Goal: Transaction & Acquisition: Purchase product/service

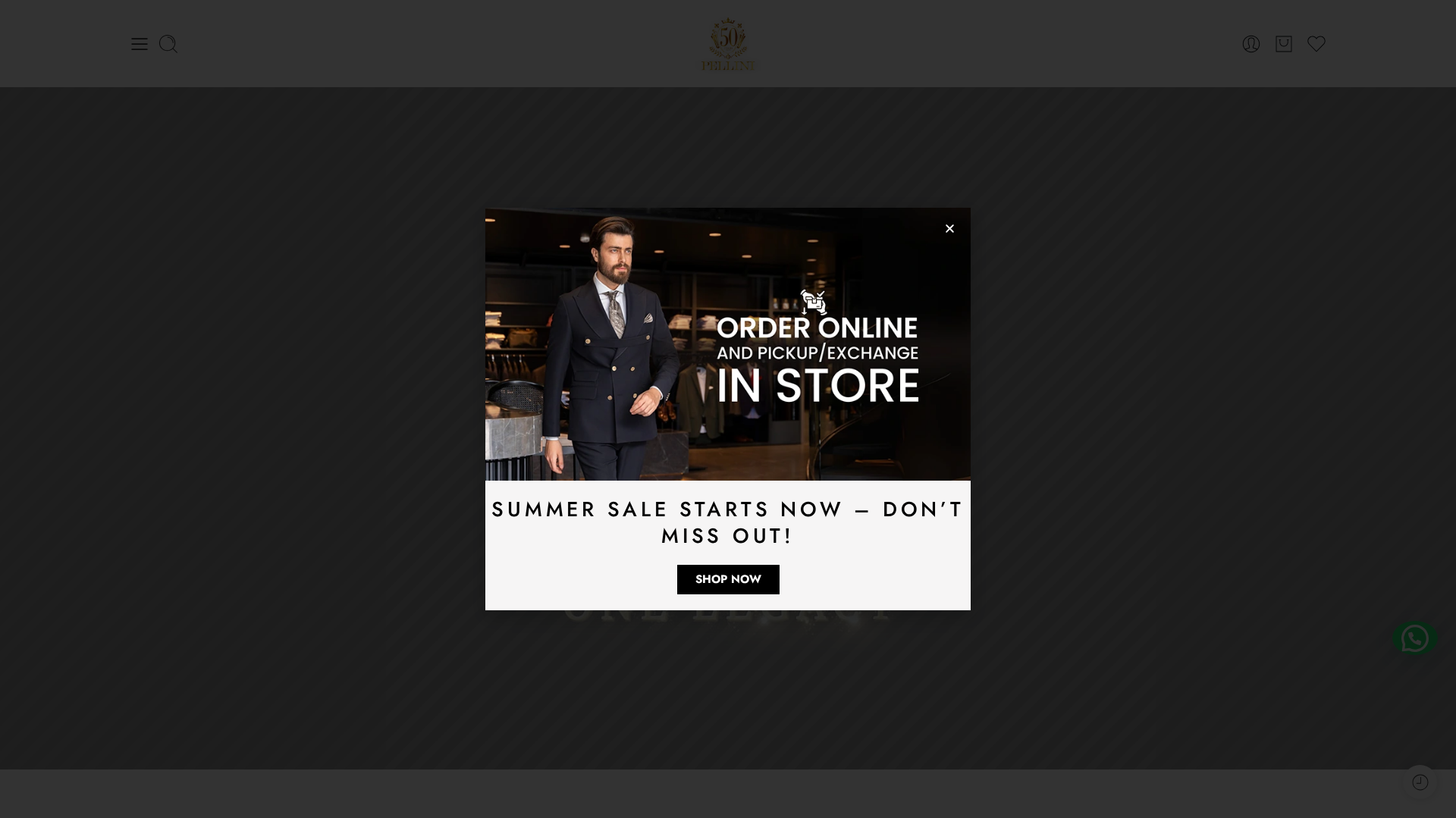
click at [952, 225] on use "Close" at bounding box center [949, 228] width 8 height 8
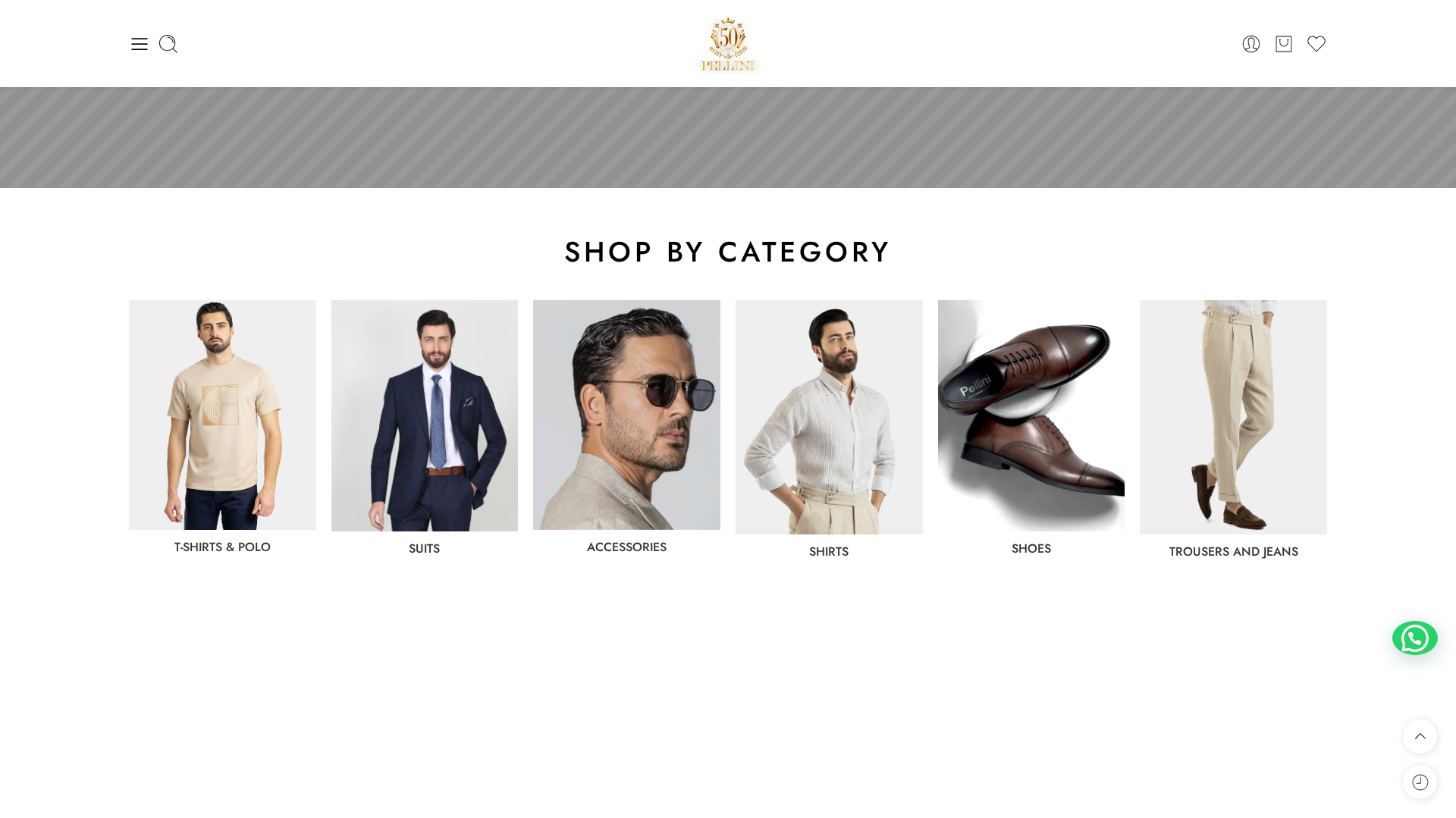
scroll to position [562, 0]
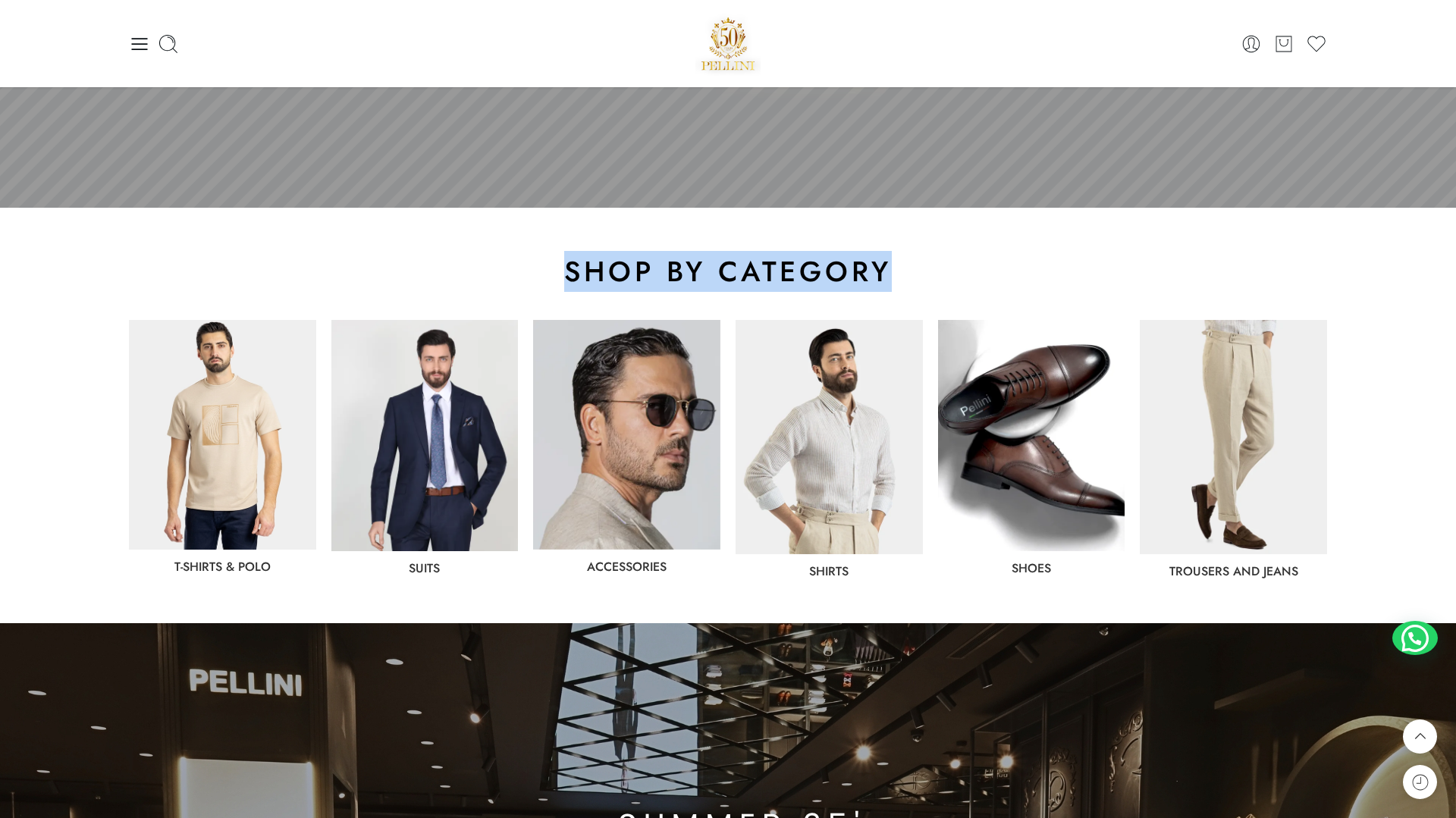
drag, startPoint x: 559, startPoint y: 271, endPoint x: 968, endPoint y: 271, distance: 409.0
click at [968, 271] on h2 "shop by category" at bounding box center [728, 271] width 1198 height 36
click at [904, 271] on h2 "shop by category" at bounding box center [728, 271] width 1198 height 36
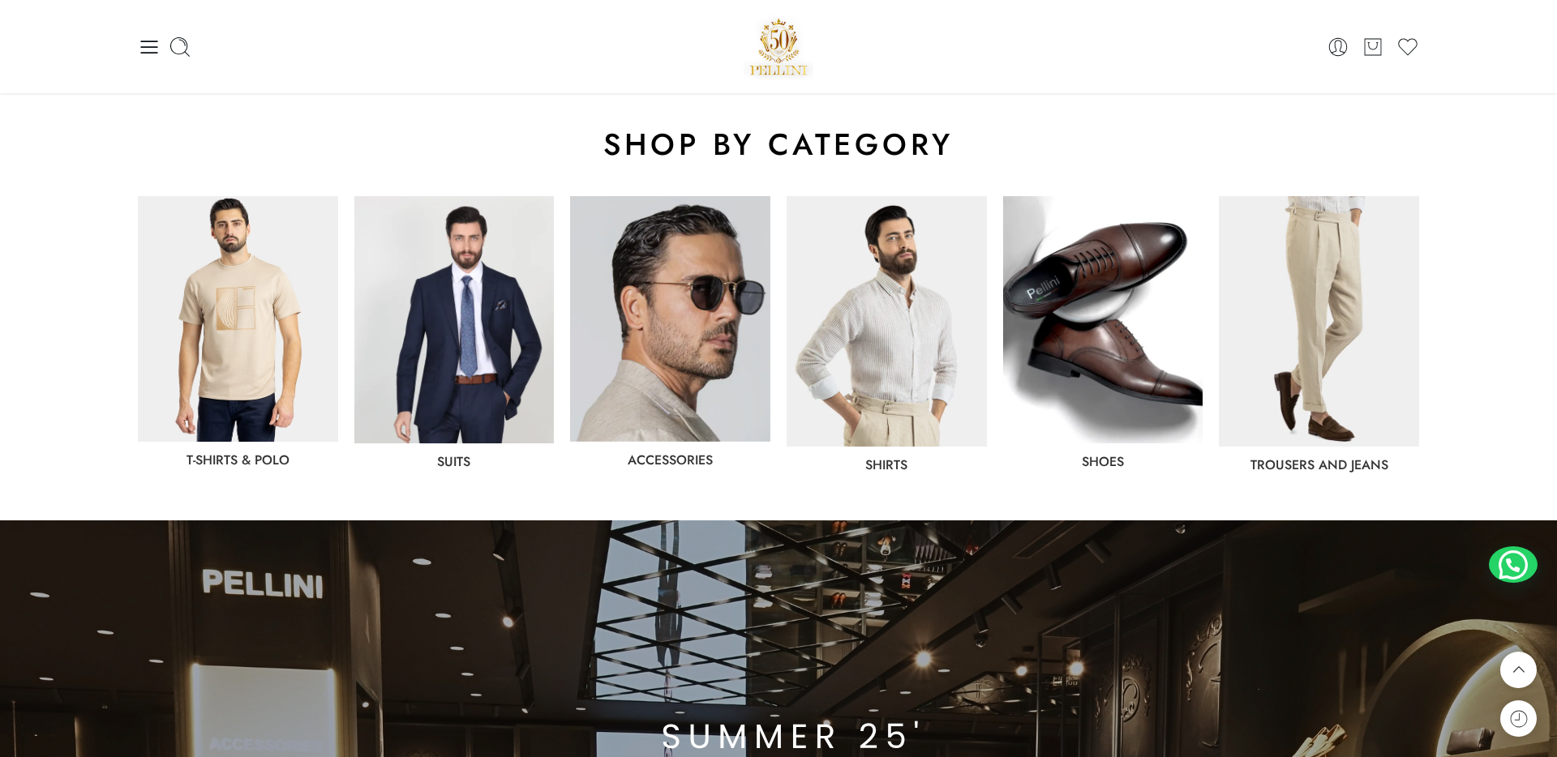
scroll to position [696, 0]
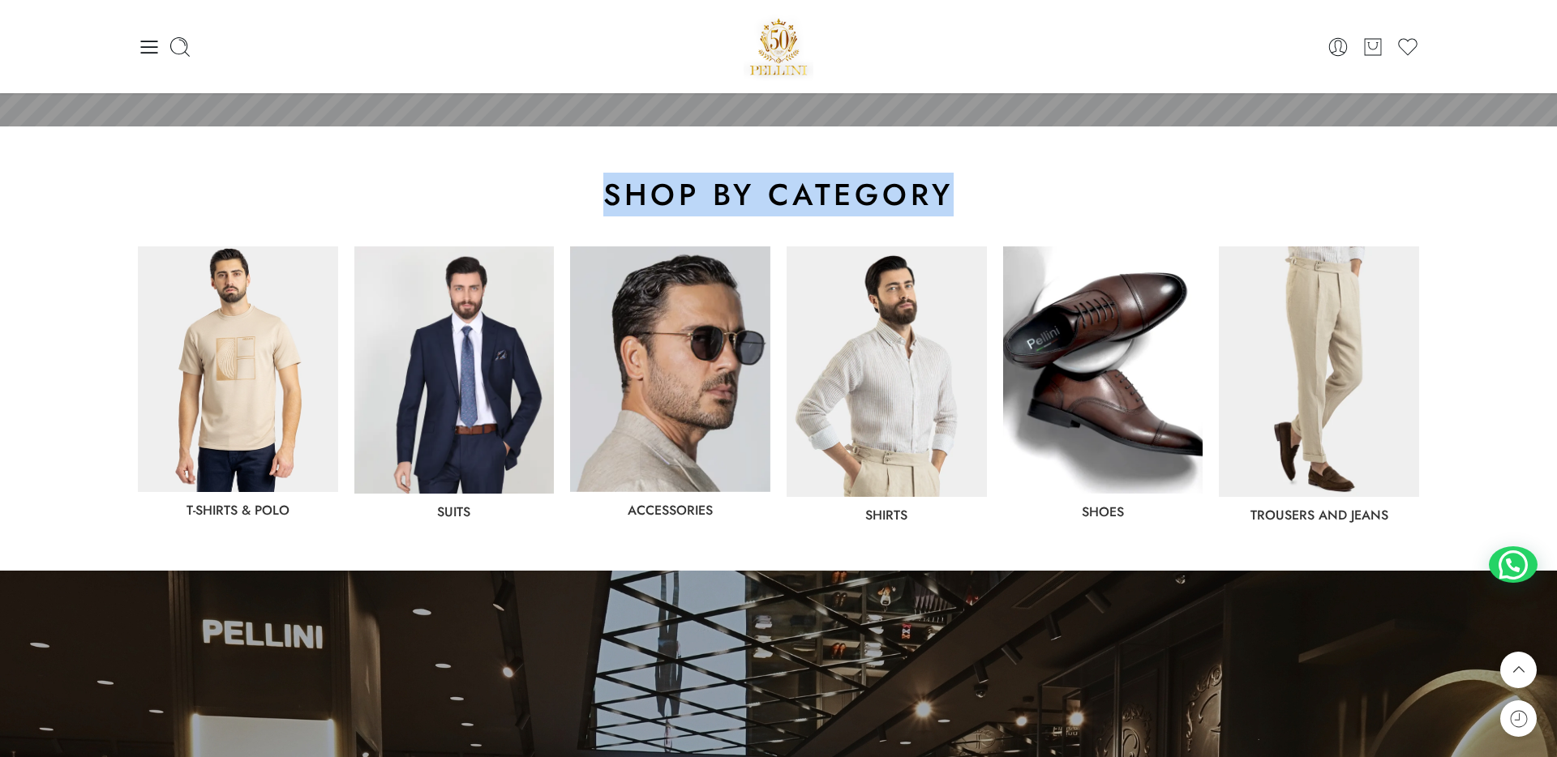
drag, startPoint x: 557, startPoint y: 191, endPoint x: 984, endPoint y: 191, distance: 427.3
click at [984, 191] on h2 "shop by category" at bounding box center [778, 194] width 1281 height 39
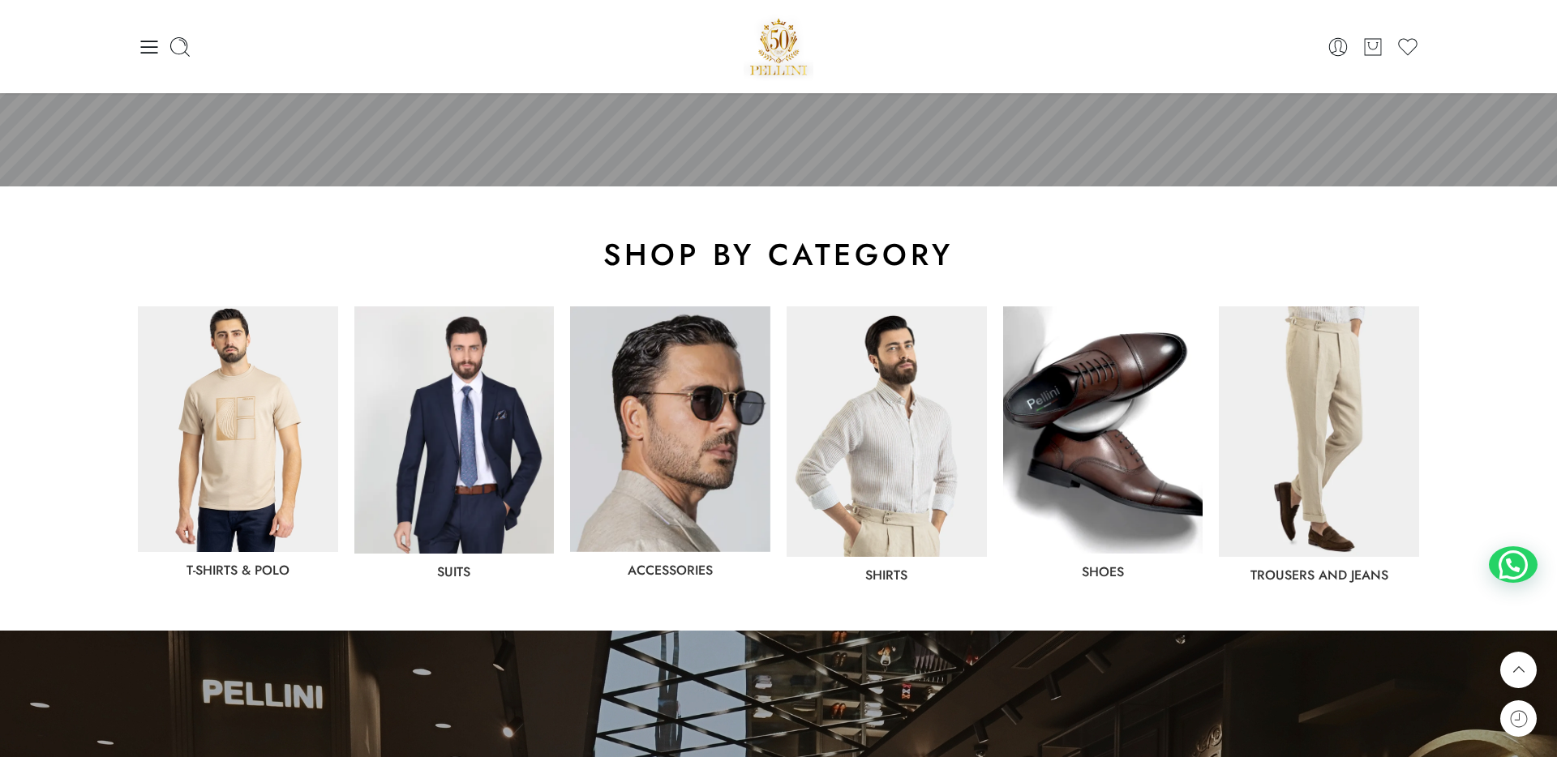
scroll to position [635, 0]
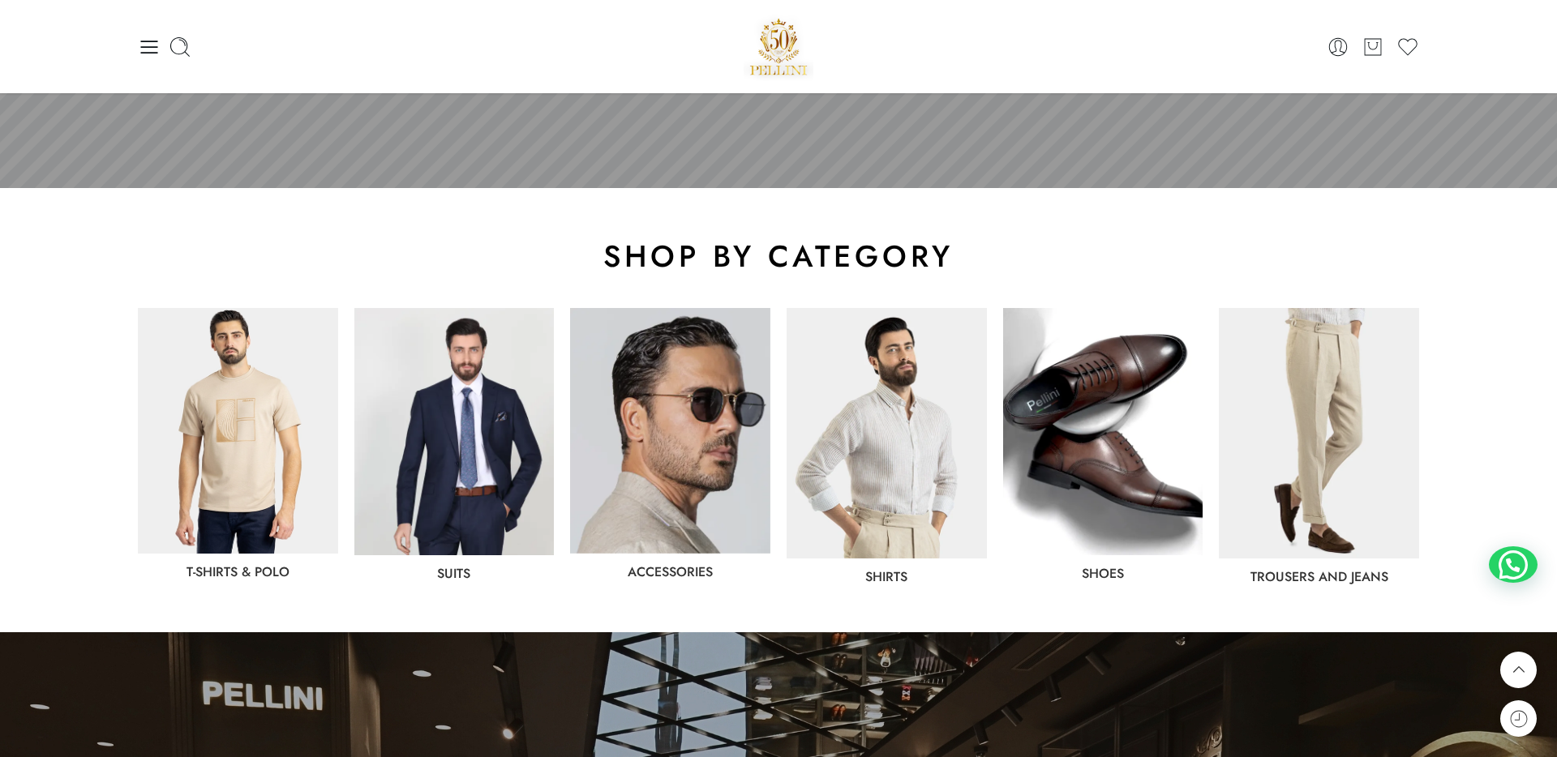
click at [1371, 496] on img at bounding box center [1319, 433] width 200 height 251
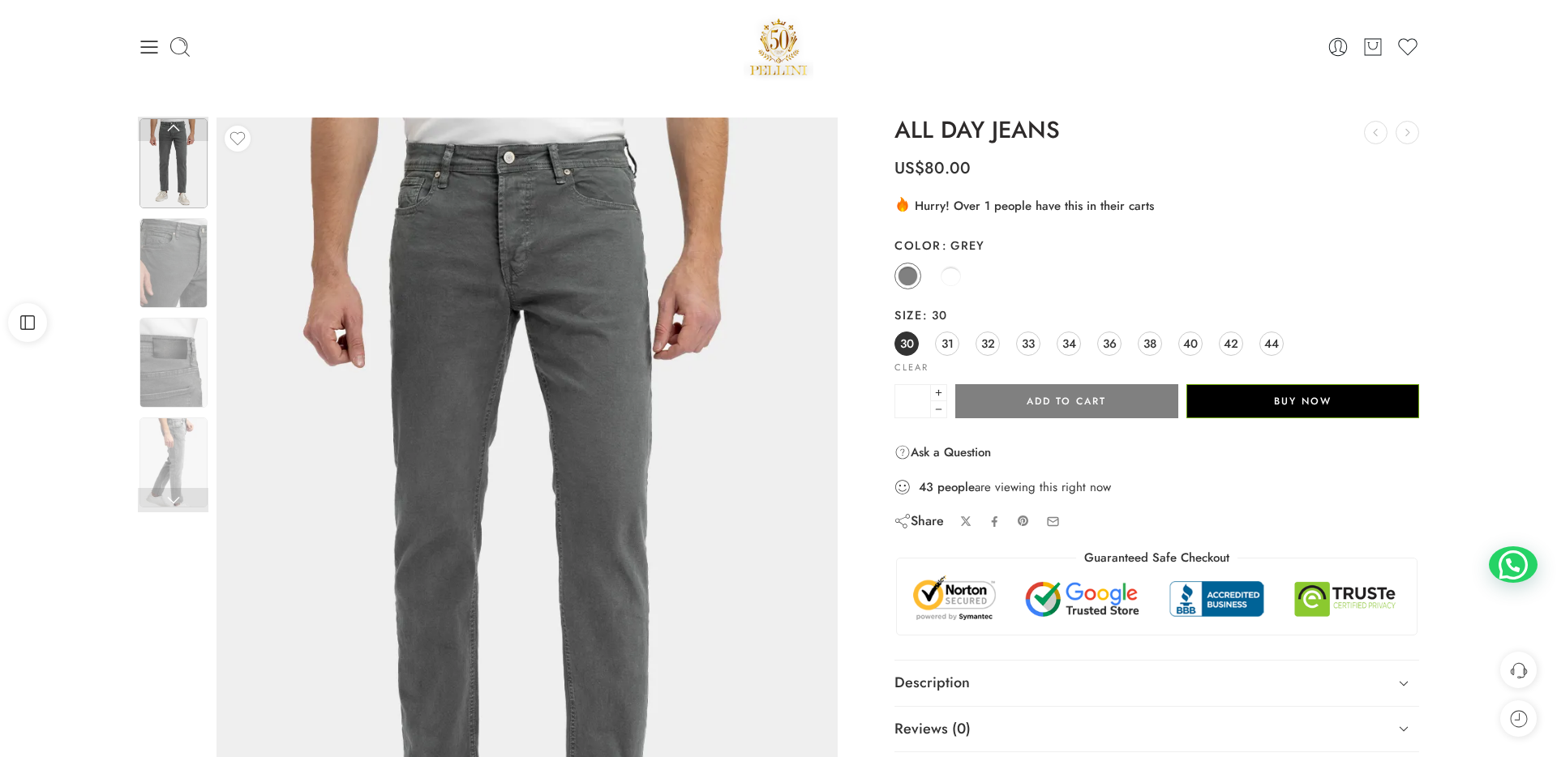
drag, startPoint x: 892, startPoint y: 207, endPoint x: 1172, endPoint y: 206, distance: 279.7
click at [1172, 206] on div "ALL DAY JEANS THE ESSENTIAL DENIM US$ 80.00 RELAXFIT LIGHT PANT US$ 100.00 US$ …" at bounding box center [1156, 457] width 541 height 678
click at [1172, 206] on div ".cls-3 { fill: url(#linear-gradient-1); } .cls-4 { fill: #fc9502; } .cls-5 { fi…" at bounding box center [1156, 204] width 525 height 19
drag, startPoint x: 898, startPoint y: 212, endPoint x: 1172, endPoint y: 212, distance: 273.2
click at [1172, 212] on div ".cls-3 { fill: url(#linear-gradient-1); } .cls-4 { fill: #fc9502; } .cls-5 { fi…" at bounding box center [1156, 204] width 525 height 19
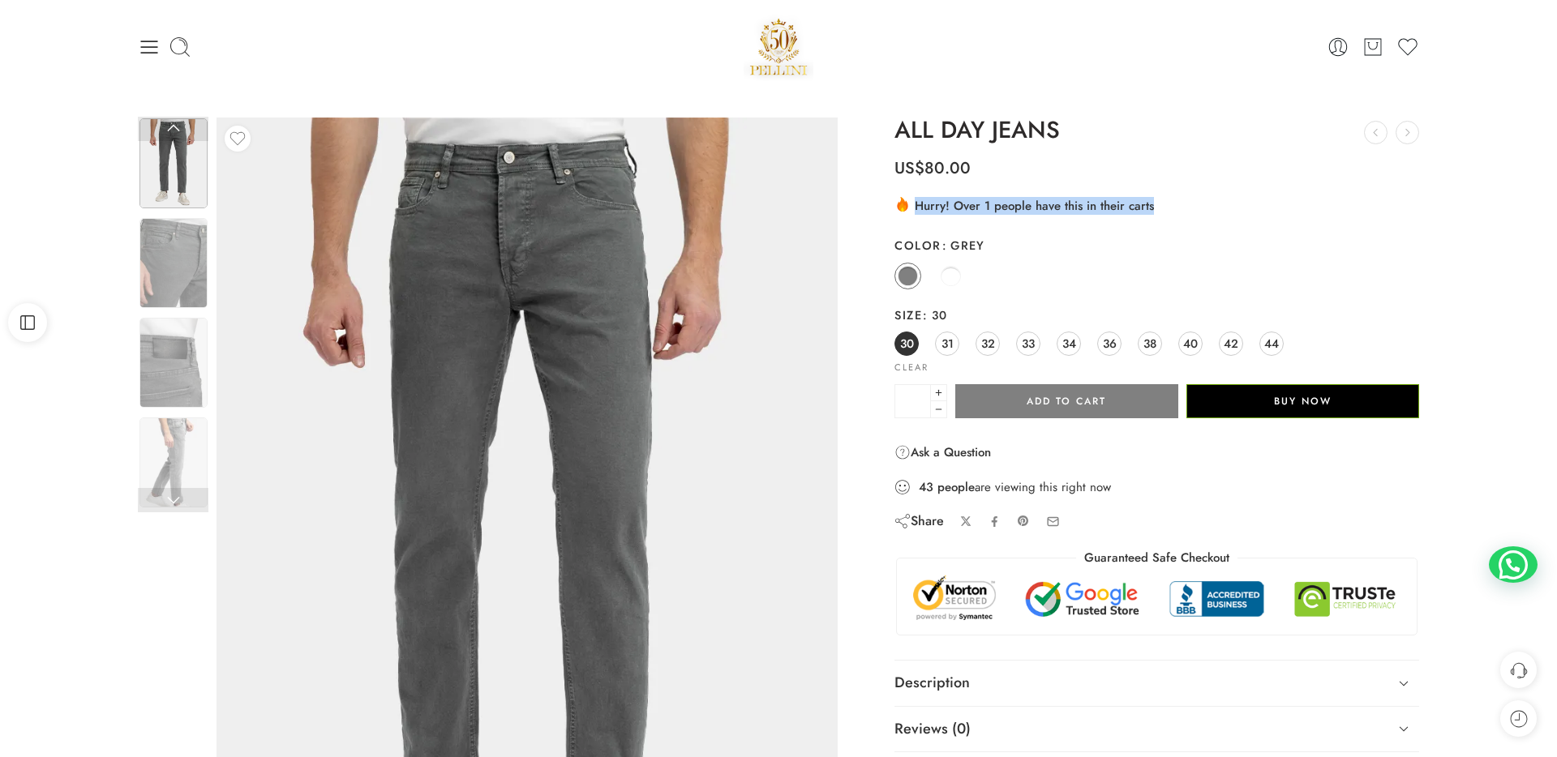
click at [1172, 212] on div ".cls-3 { fill: url(#linear-gradient-1); } .cls-4 { fill: #fc9502; } .cls-5 { fi…" at bounding box center [1156, 204] width 525 height 19
drag, startPoint x: 988, startPoint y: 211, endPoint x: 1123, endPoint y: 211, distance: 134.6
click at [1123, 211] on div ".cls-3 { fill: url(#linear-gradient-1); } .cls-4 { fill: #fc9502; } .cls-5 { fi…" at bounding box center [1156, 204] width 525 height 19
click at [1120, 210] on div ".cls-3 { fill: url(#linear-gradient-1); } .cls-4 { fill: #fc9502; } .cls-5 { fi…" at bounding box center [1156, 204] width 525 height 19
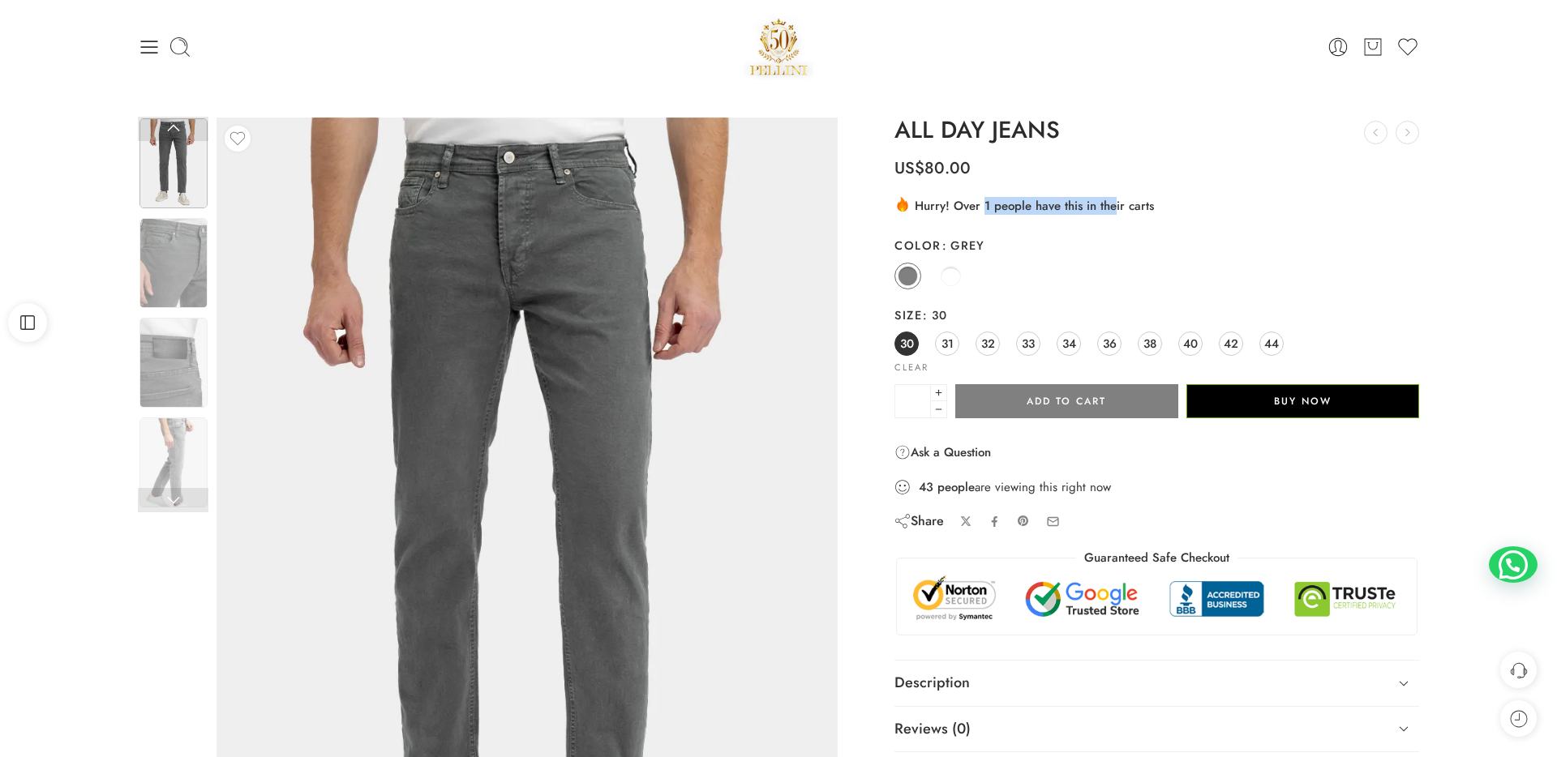
drag, startPoint x: 984, startPoint y: 209, endPoint x: 1112, endPoint y: 209, distance: 128.1
click at [1112, 209] on div ".cls-3 { fill: url(#linear-gradient-1); } .cls-4 { fill: #fc9502; } .cls-5 { fi…" at bounding box center [1156, 204] width 525 height 19
drag, startPoint x: 937, startPoint y: 203, endPoint x: 1159, endPoint y: 203, distance: 222.1
click at [1159, 203] on div ".cls-3 { fill: url(#linear-gradient-1); } .cls-4 { fill: #fc9502; } .cls-5 { fi…" at bounding box center [1156, 204] width 525 height 19
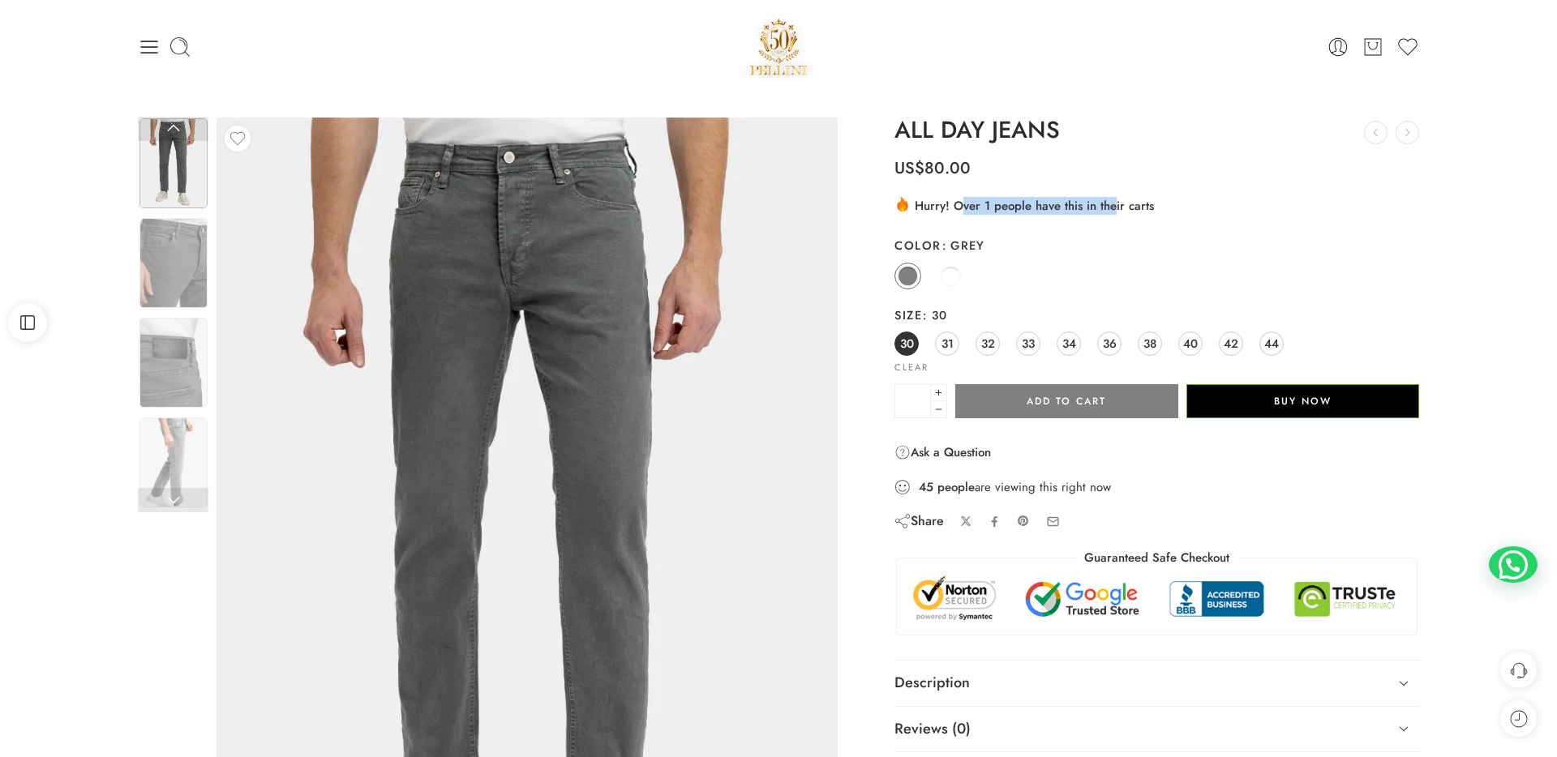
drag, startPoint x: 962, startPoint y: 212, endPoint x: 1114, endPoint y: 212, distance: 151.6
click at [1114, 212] on div ".cls-3 { fill: url(#linear-gradient-1); } .cls-4 { fill: #fc9502; } .cls-5 { fi…" at bounding box center [1156, 204] width 525 height 19
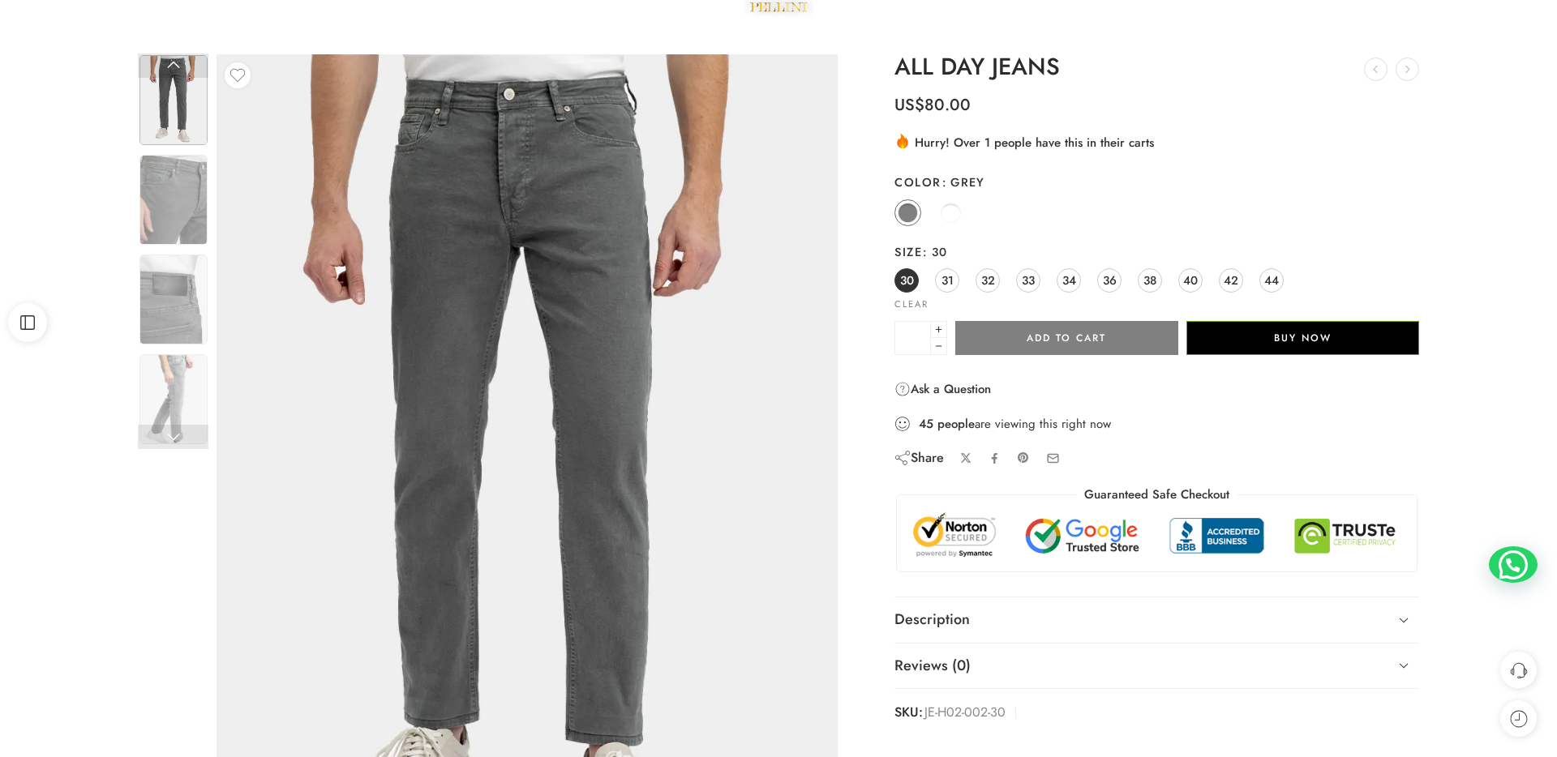
drag, startPoint x: 917, startPoint y: 429, endPoint x: 989, endPoint y: 429, distance: 72.2
click at [989, 429] on div "45 people are viewing this right now" at bounding box center [1156, 424] width 525 height 18
click at [922, 431] on strong "45" at bounding box center [926, 424] width 15 height 16
drag, startPoint x: 915, startPoint y: 426, endPoint x: 947, endPoint y: 427, distance: 31.6
click at [947, 427] on div "45 people are viewing this right now" at bounding box center [1156, 424] width 525 height 18
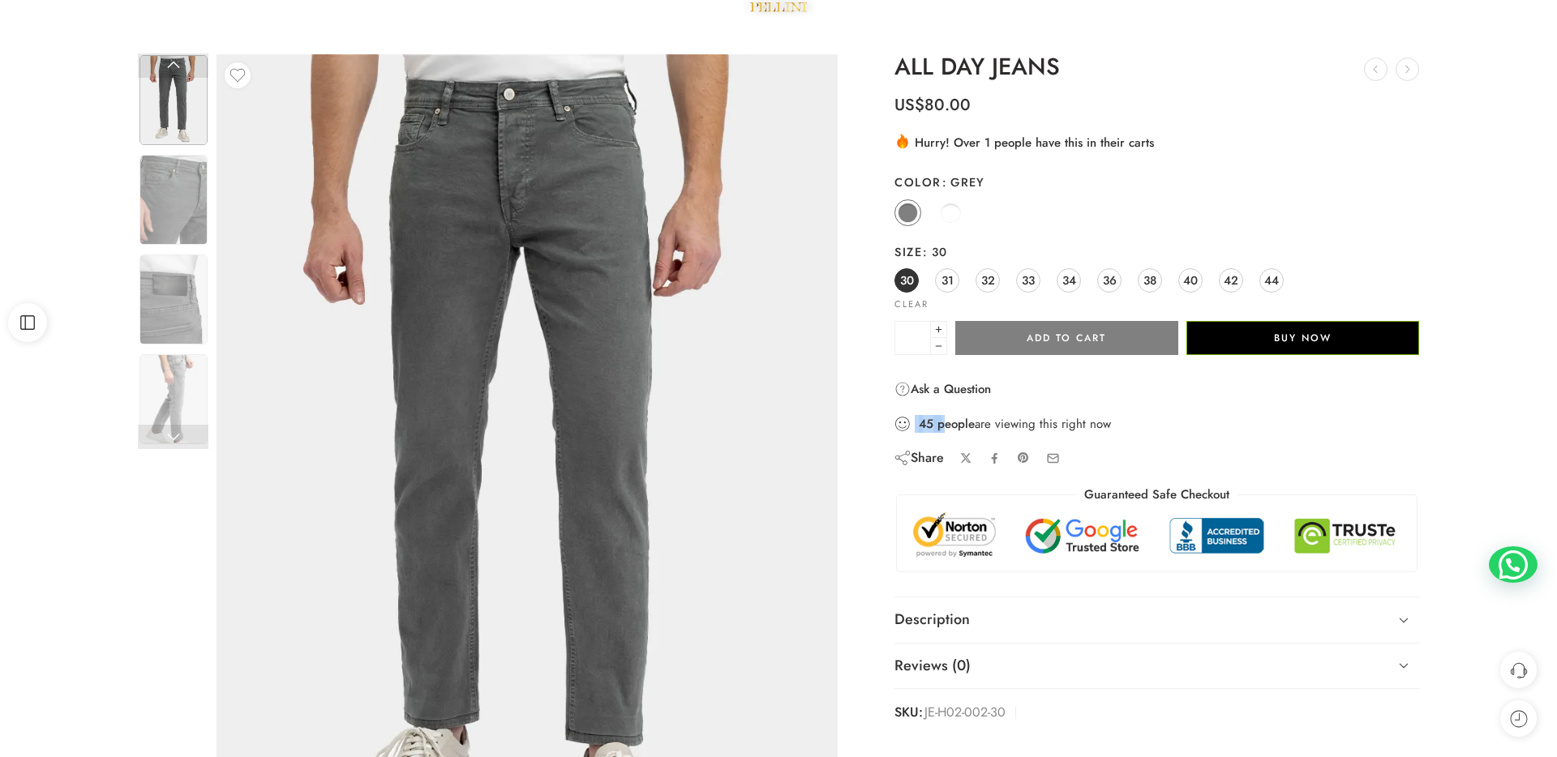
click at [947, 427] on strong "people" at bounding box center [955, 424] width 37 height 16
click at [973, 427] on div "45 people are viewing this right now" at bounding box center [1156, 424] width 525 height 18
click at [995, 427] on div "45 people are viewing this right now" at bounding box center [1156, 424] width 525 height 18
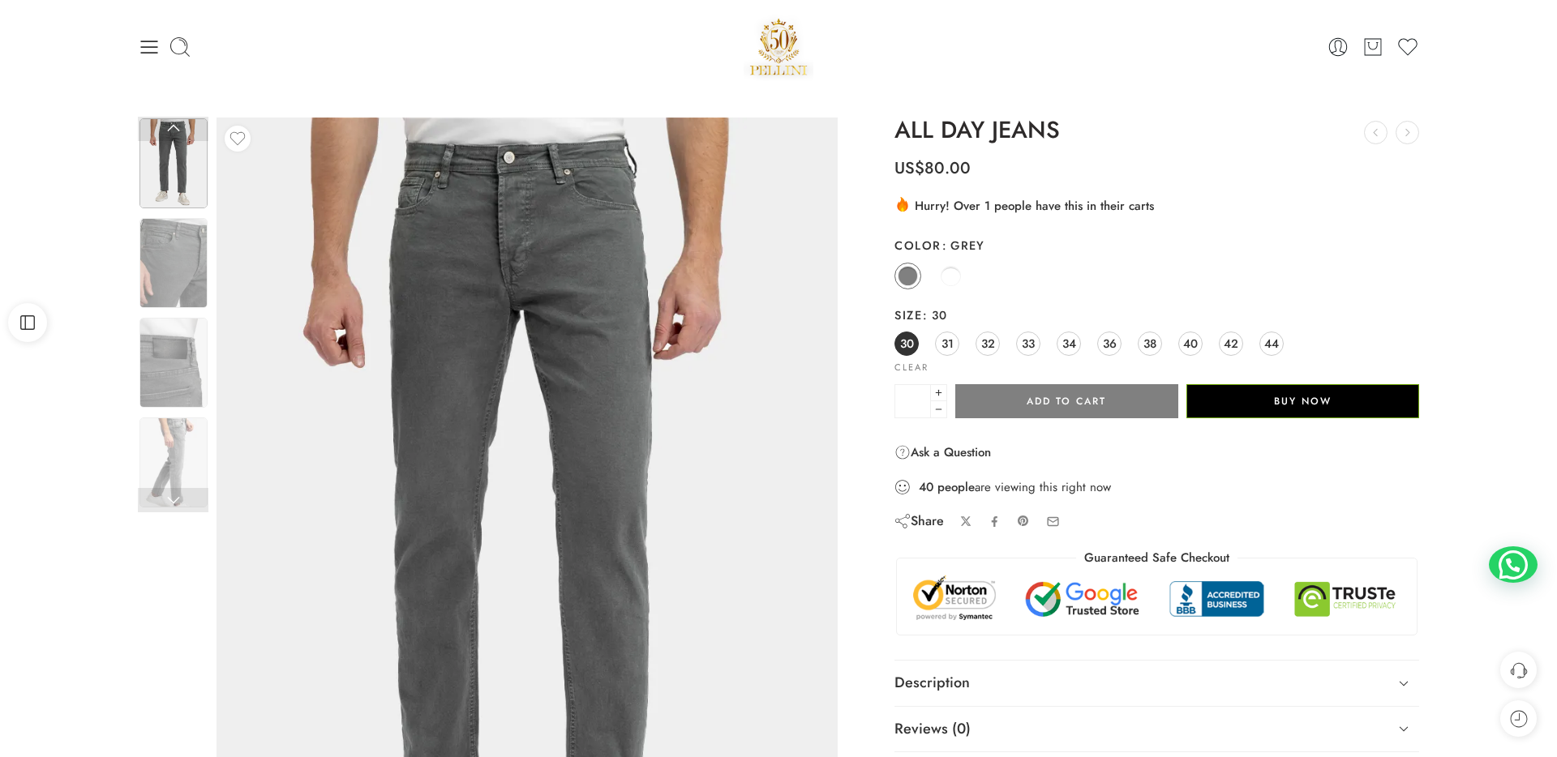
scroll to position [6, 0]
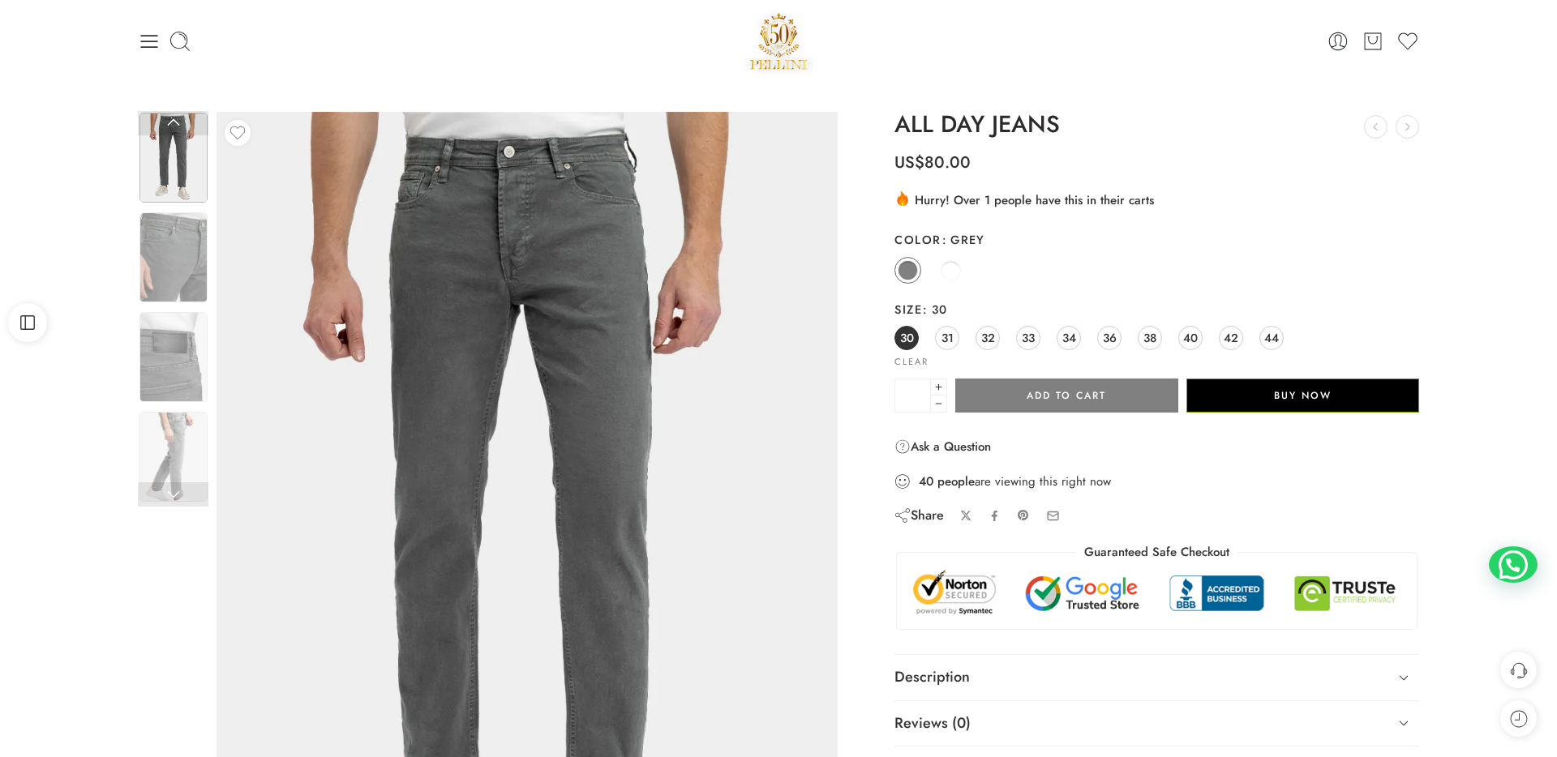
drag, startPoint x: 906, startPoint y: 482, endPoint x: 1157, endPoint y: 495, distance: 251.7
click at [1157, 495] on div "ALL DAY JEANS THE ESSENTIAL DENIM US$ 80.00 RELAXFIT LIGHT PANT US$ 100.00 US$ …" at bounding box center [1156, 447] width 525 height 670
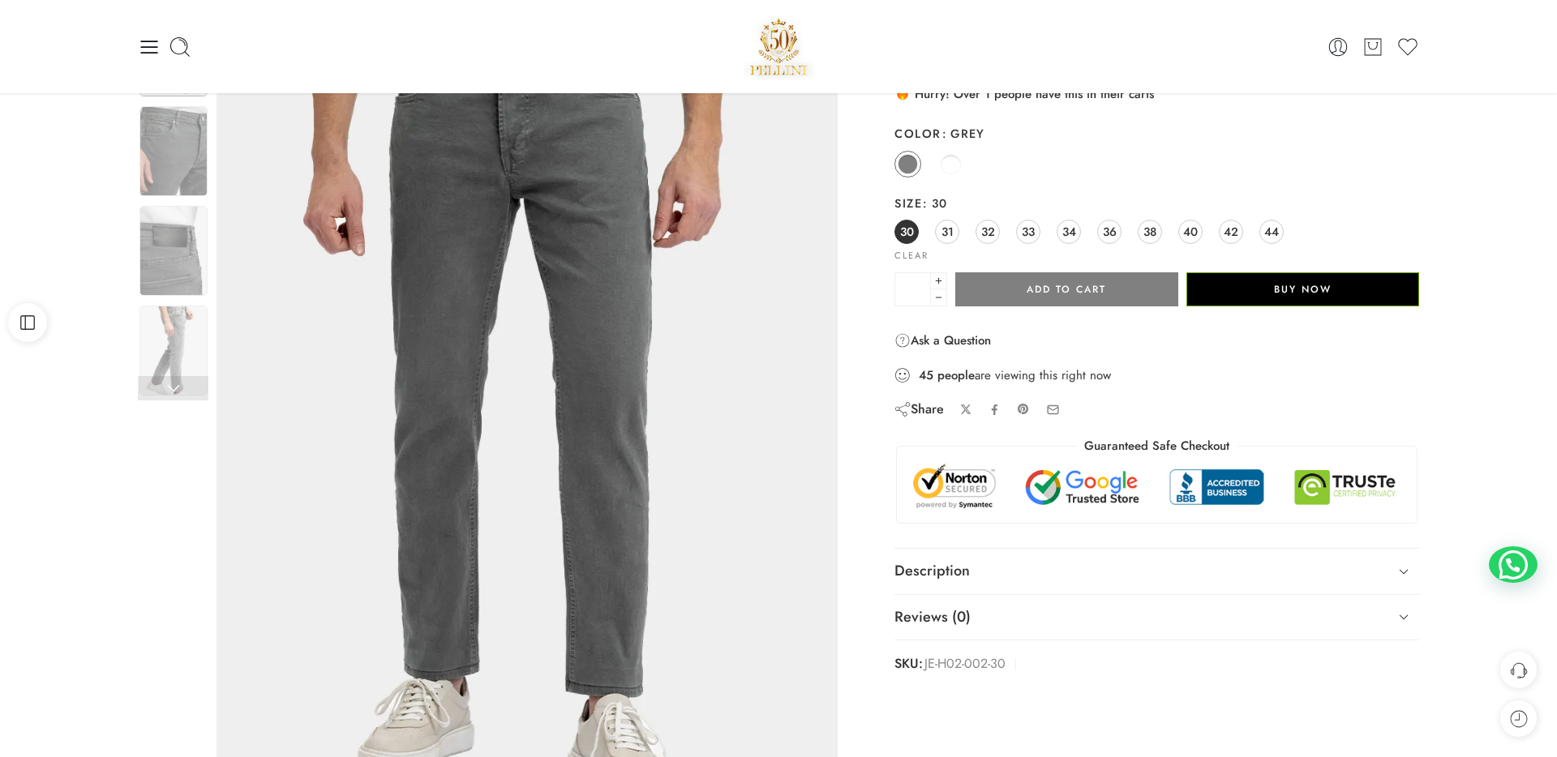
scroll to position [25, 0]
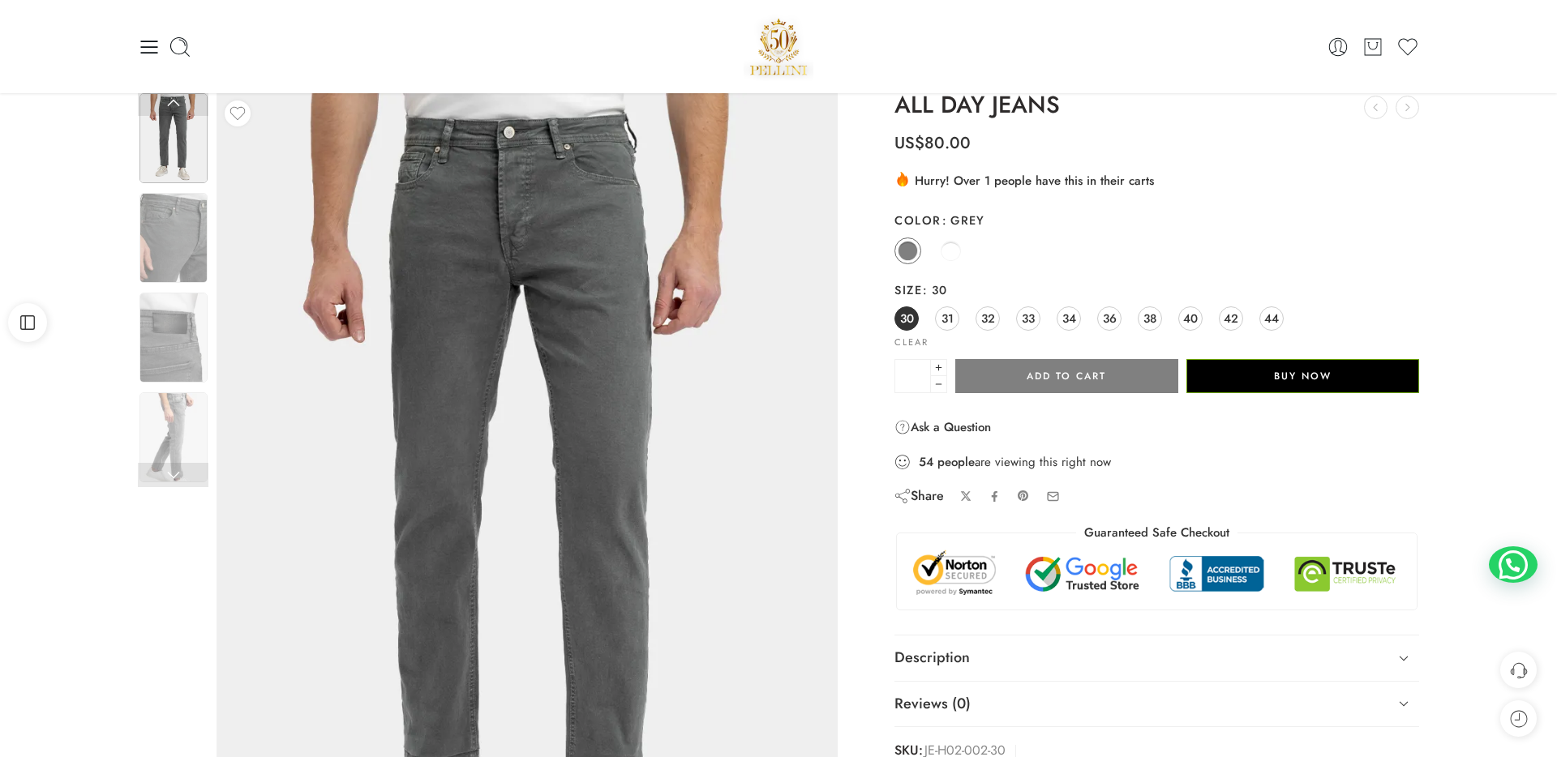
drag, startPoint x: 908, startPoint y: 182, endPoint x: 1168, endPoint y: 178, distance: 260.3
click at [1168, 178] on div ".cls-3 { fill: url(#linear-gradient-1); } .cls-4 { fill: #fc9502; } .cls-5 { fi…" at bounding box center [1156, 179] width 525 height 19
drag, startPoint x: 1157, startPoint y: 186, endPoint x: 1006, endPoint y: 195, distance: 151.0
click at [1006, 195] on div "ALL DAY JEANS THE ESSENTIAL DENIM US$ 80.00 RELAXFIT LIGHT PANT US$ 100.00 US$ …" at bounding box center [1156, 427] width 525 height 670
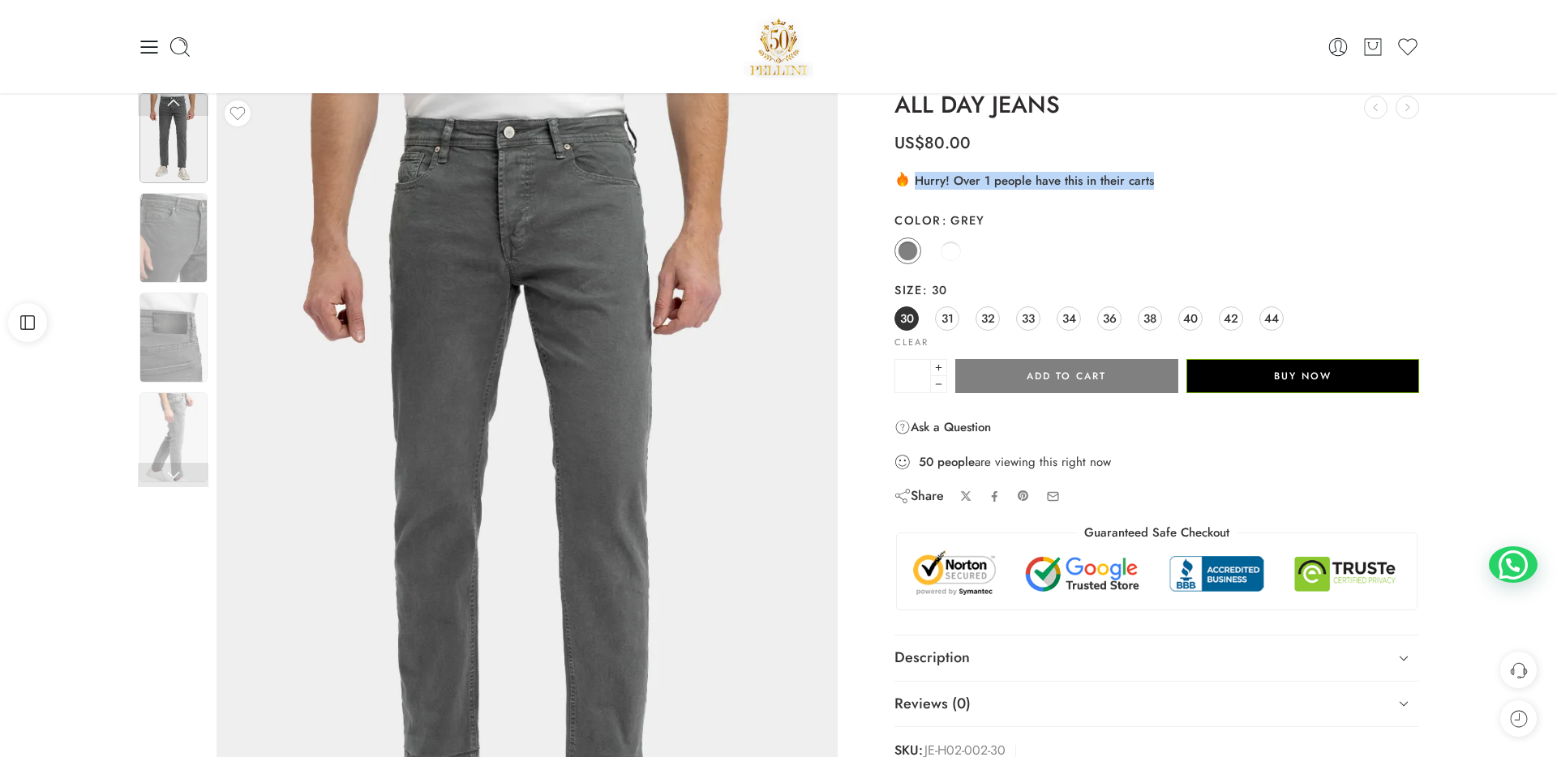
click at [1006, 195] on div "ALL DAY JEANS THE ESSENTIAL DENIM US$ 80.00 RELAXFIT LIGHT PANT US$ 100.00 US$ …" at bounding box center [1156, 427] width 525 height 670
drag, startPoint x: 908, startPoint y: 182, endPoint x: 1155, endPoint y: 182, distance: 247.3
click at [1155, 182] on div ".cls-3 { fill: url(#linear-gradient-1); } .cls-4 { fill: #fc9502; } .cls-5 { fi…" at bounding box center [1156, 179] width 525 height 19
drag, startPoint x: 1155, startPoint y: 182, endPoint x: 1198, endPoint y: 172, distance: 44.2
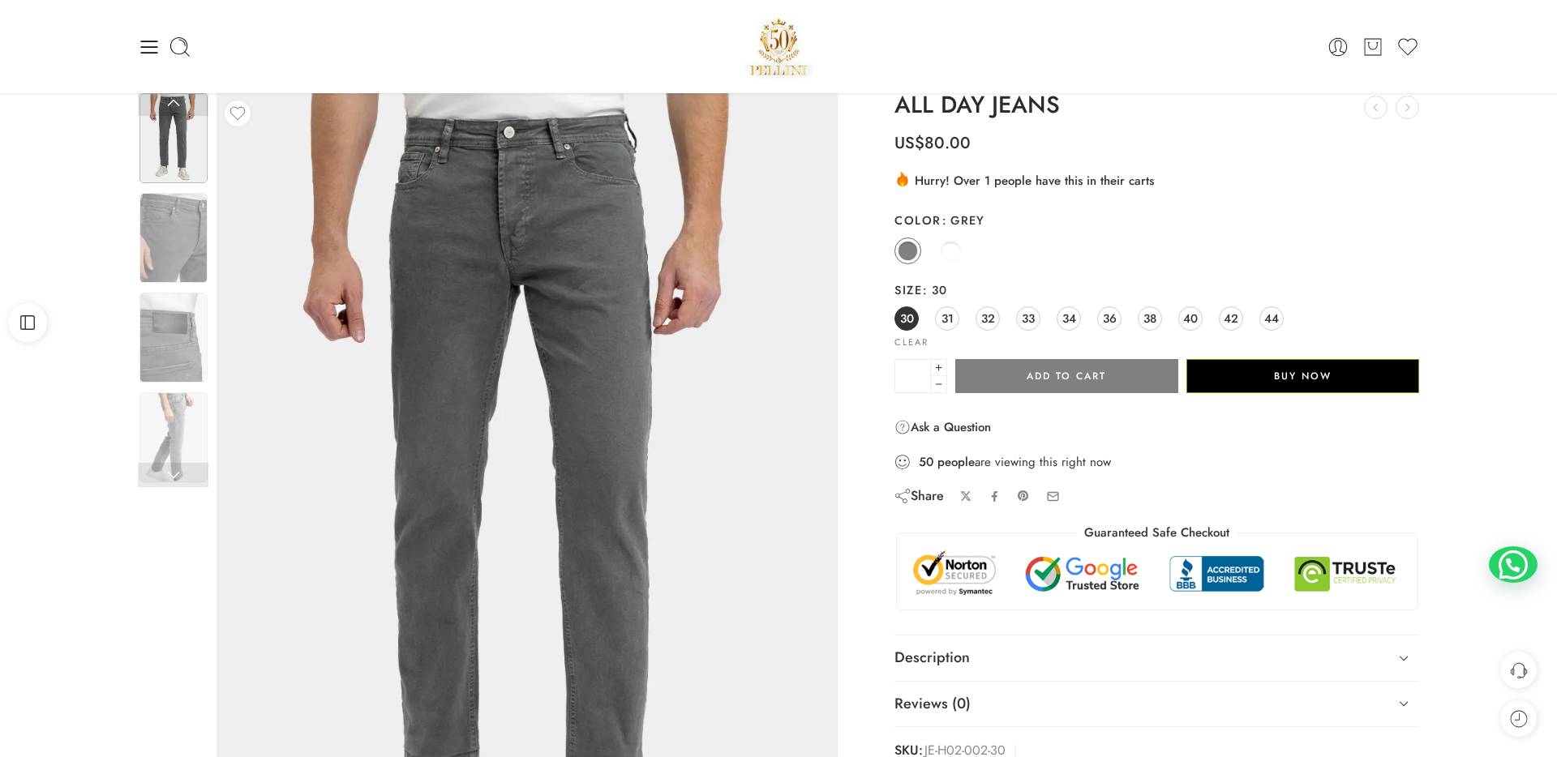
click at [1196, 175] on div ".cls-3 { fill: url(#linear-gradient-1); } .cls-4 { fill: #fc9502; } .cls-5 { fi…" at bounding box center [1156, 179] width 525 height 19
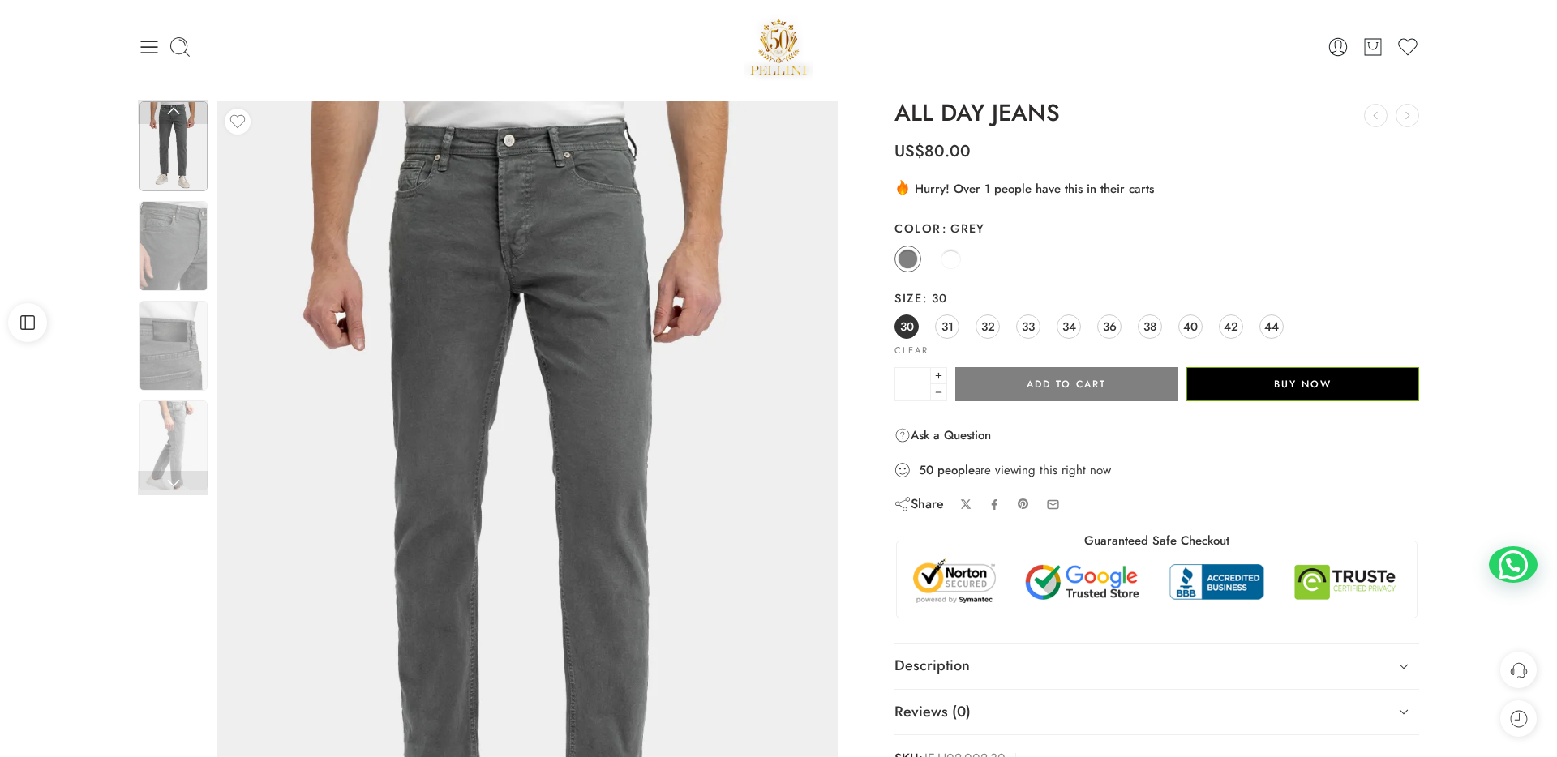
scroll to position [0, 0]
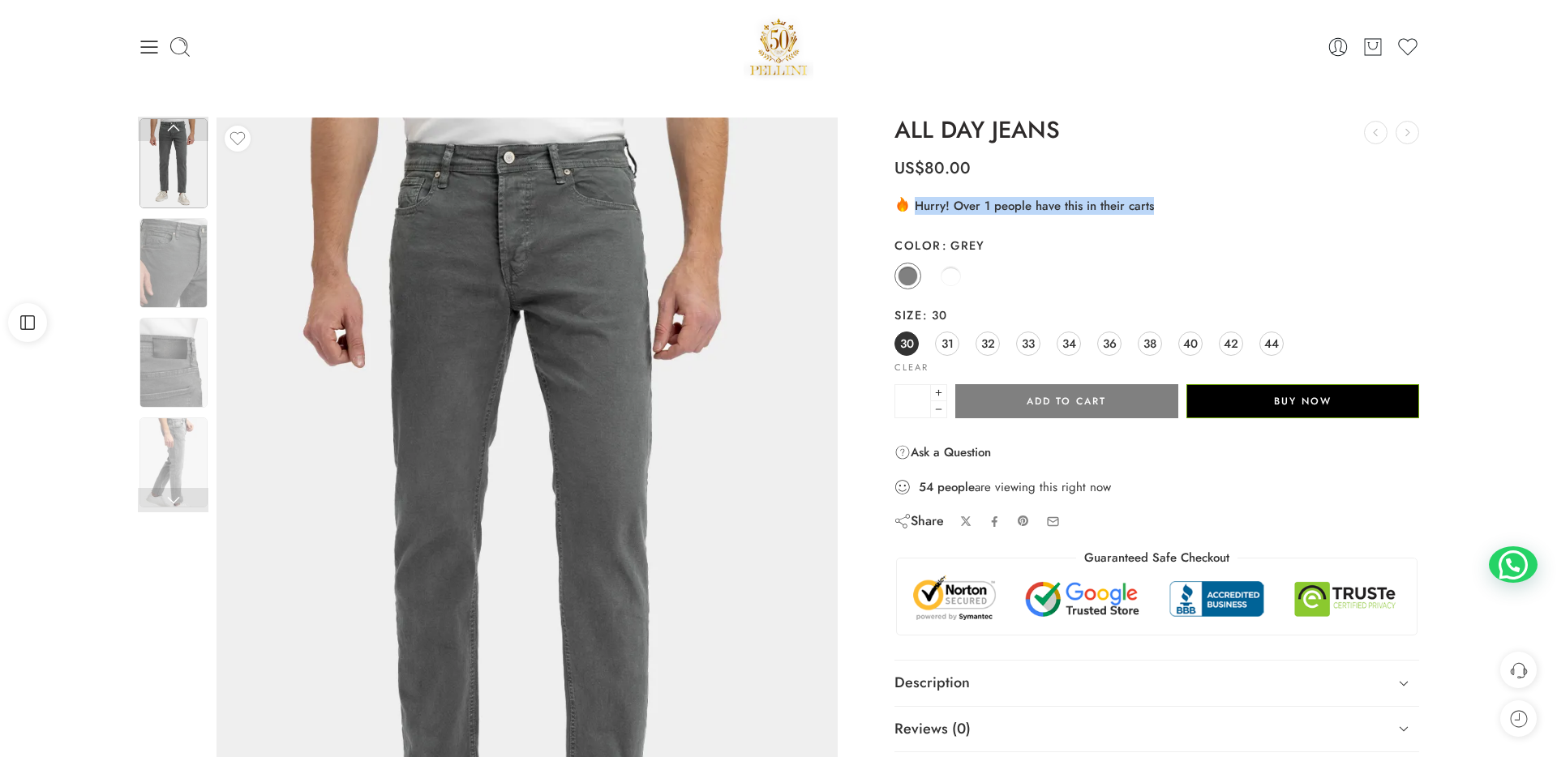
drag, startPoint x: 915, startPoint y: 210, endPoint x: 1148, endPoint y: 208, distance: 233.5
click at [1148, 208] on div ".cls-3 { fill: url(#linear-gradient-1); } .cls-4 { fill: #fc9502; } .cls-5 { fi…" at bounding box center [1156, 204] width 525 height 19
click at [904, 207] on icon at bounding box center [902, 207] width 7 height 9
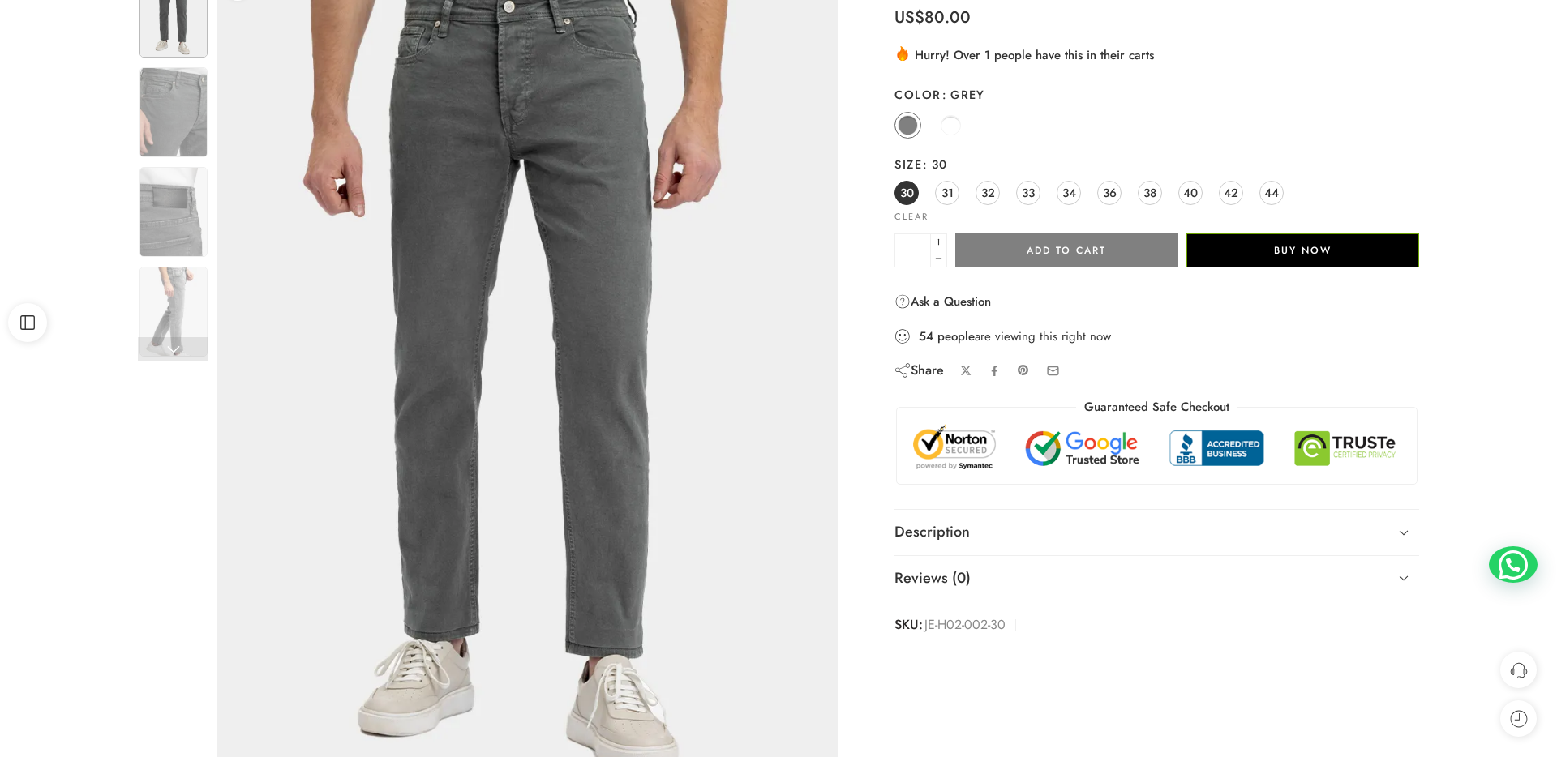
scroll to position [188, 0]
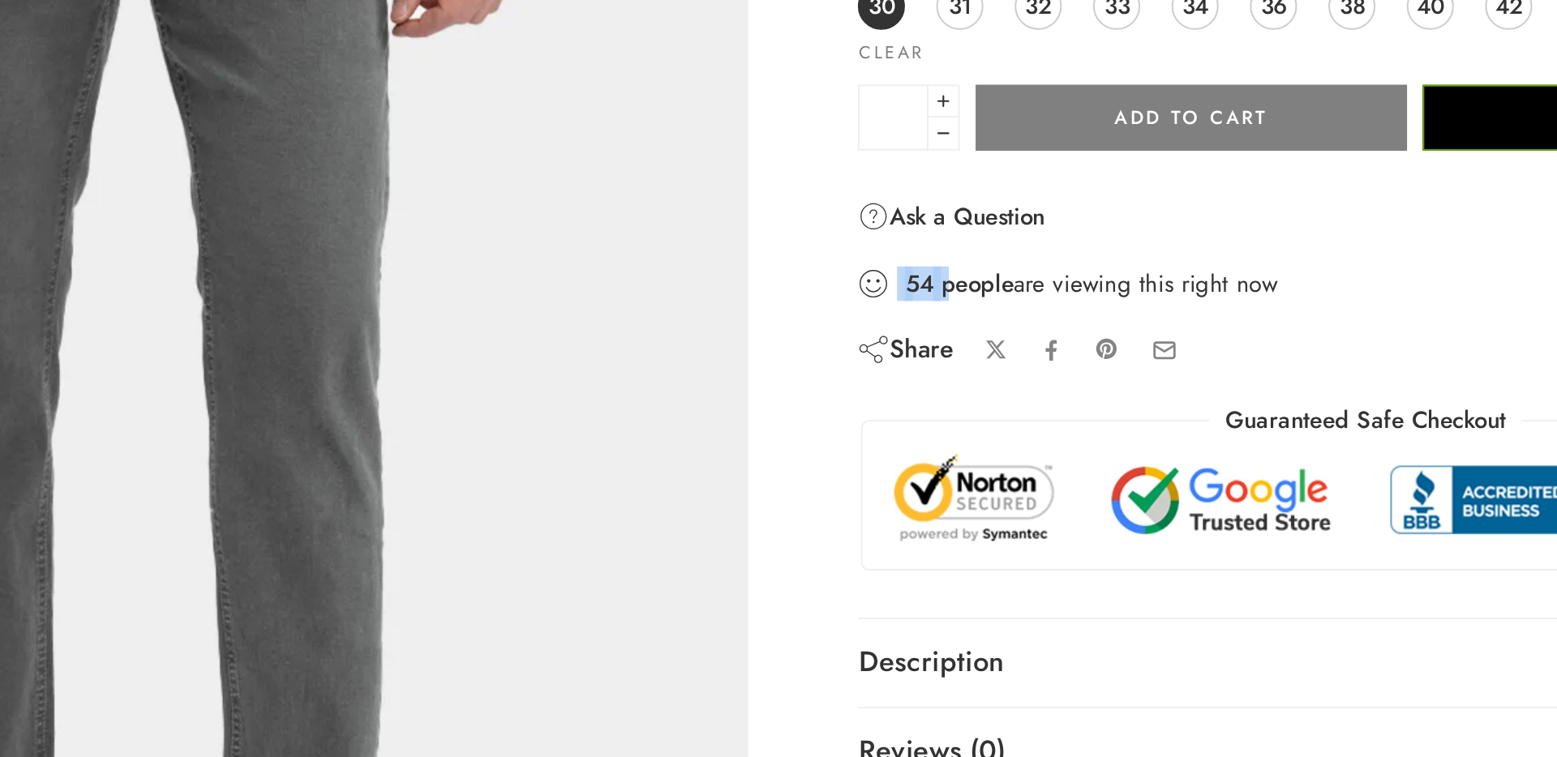
drag, startPoint x: 915, startPoint y: 302, endPoint x: 938, endPoint y: 302, distance: 22.7
click at [938, 302] on div "54 people are viewing this right now" at bounding box center [1156, 299] width 525 height 18
click at [938, 302] on strong "people" at bounding box center [955, 299] width 37 height 16
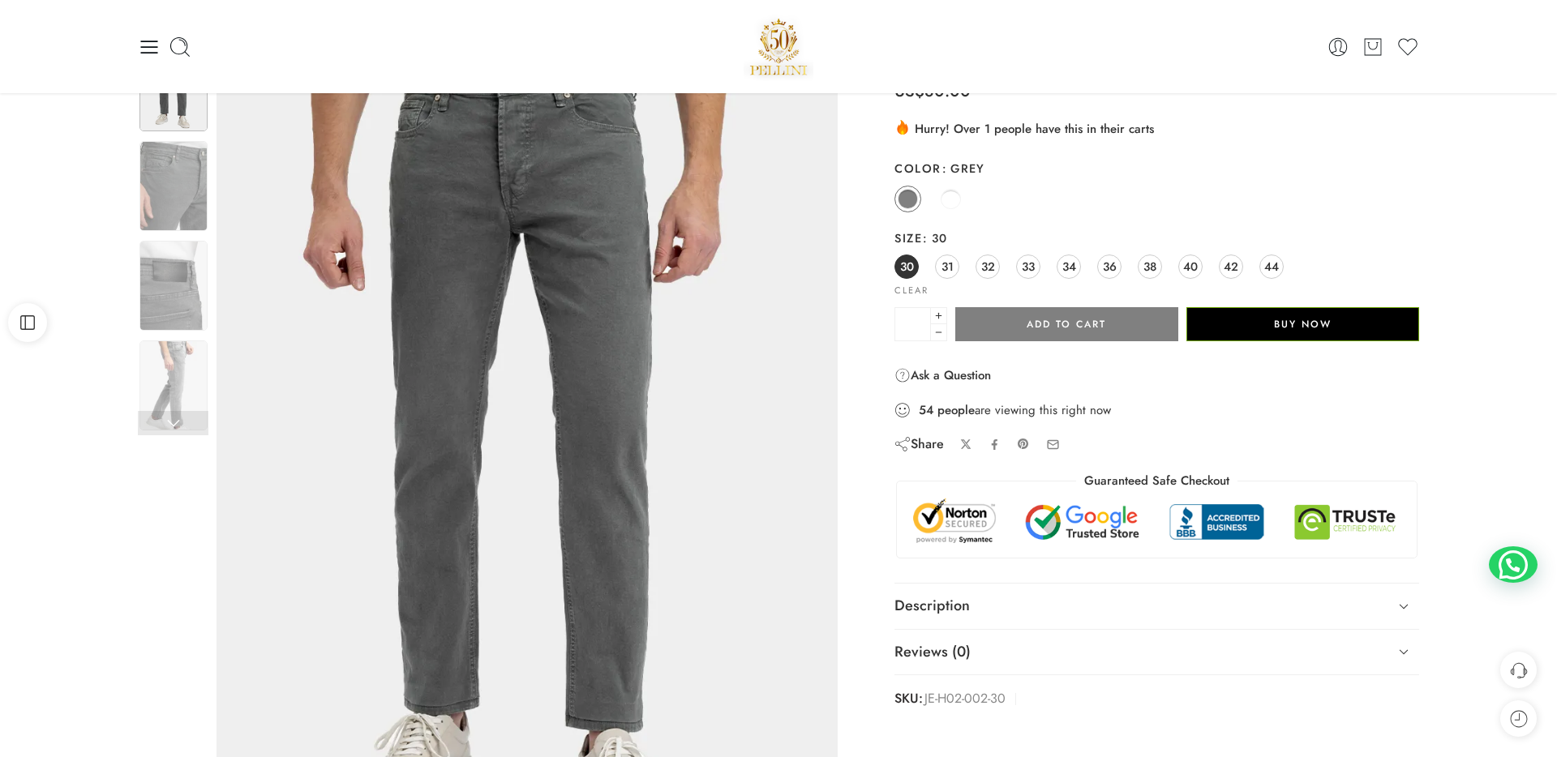
scroll to position [73, 0]
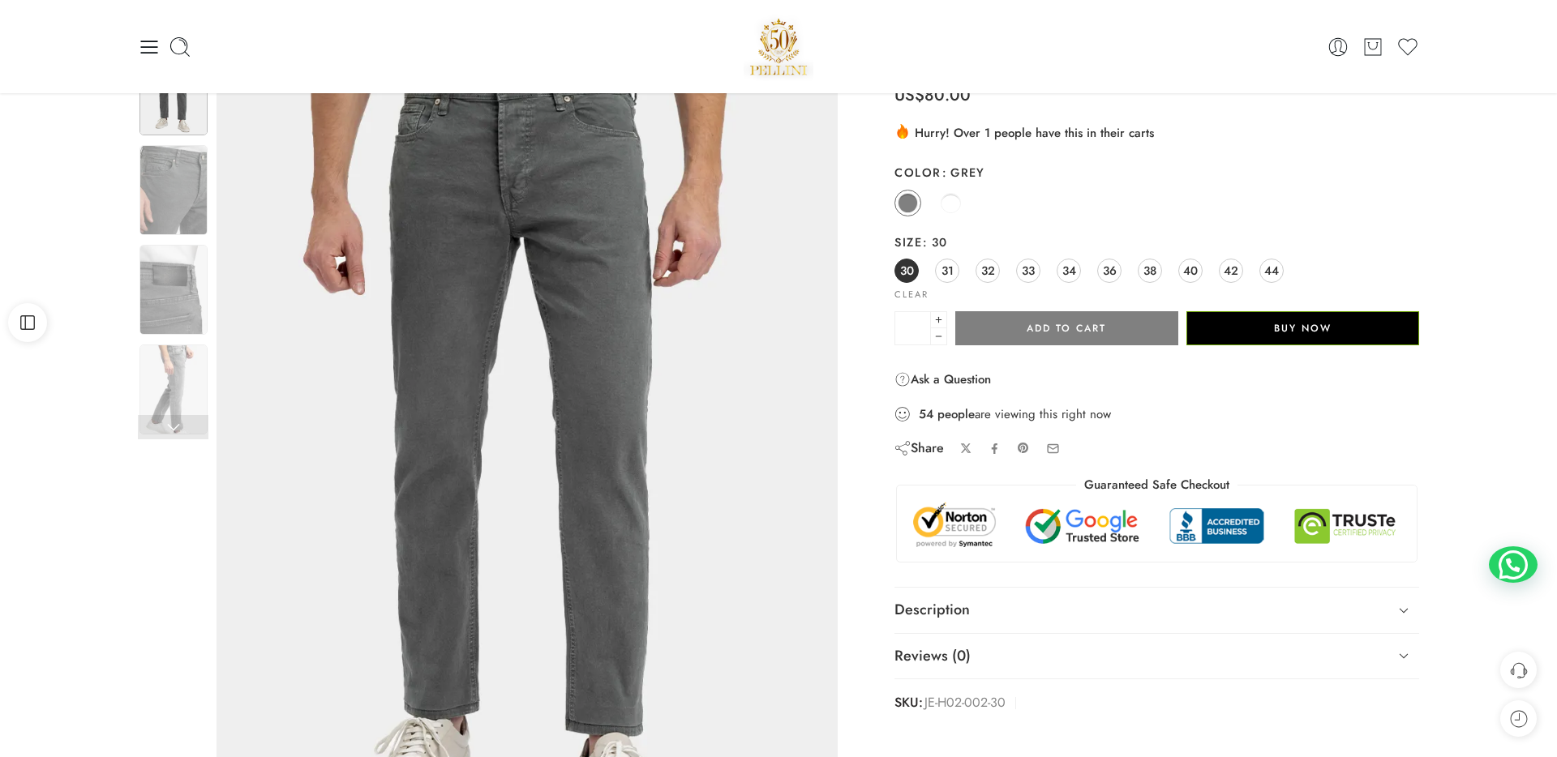
drag, startPoint x: 919, startPoint y: 409, endPoint x: 1111, endPoint y: 409, distance: 192.1
click at [1112, 410] on div "54 people are viewing this right now" at bounding box center [1156, 414] width 525 height 18
click at [941, 430] on div "ALL DAY JEANS THE ESSENTIAL DENIM US$ 80.00 RELAXFIT LIGHT PANT US$ 100.00 US$ …" at bounding box center [1156, 380] width 525 height 670
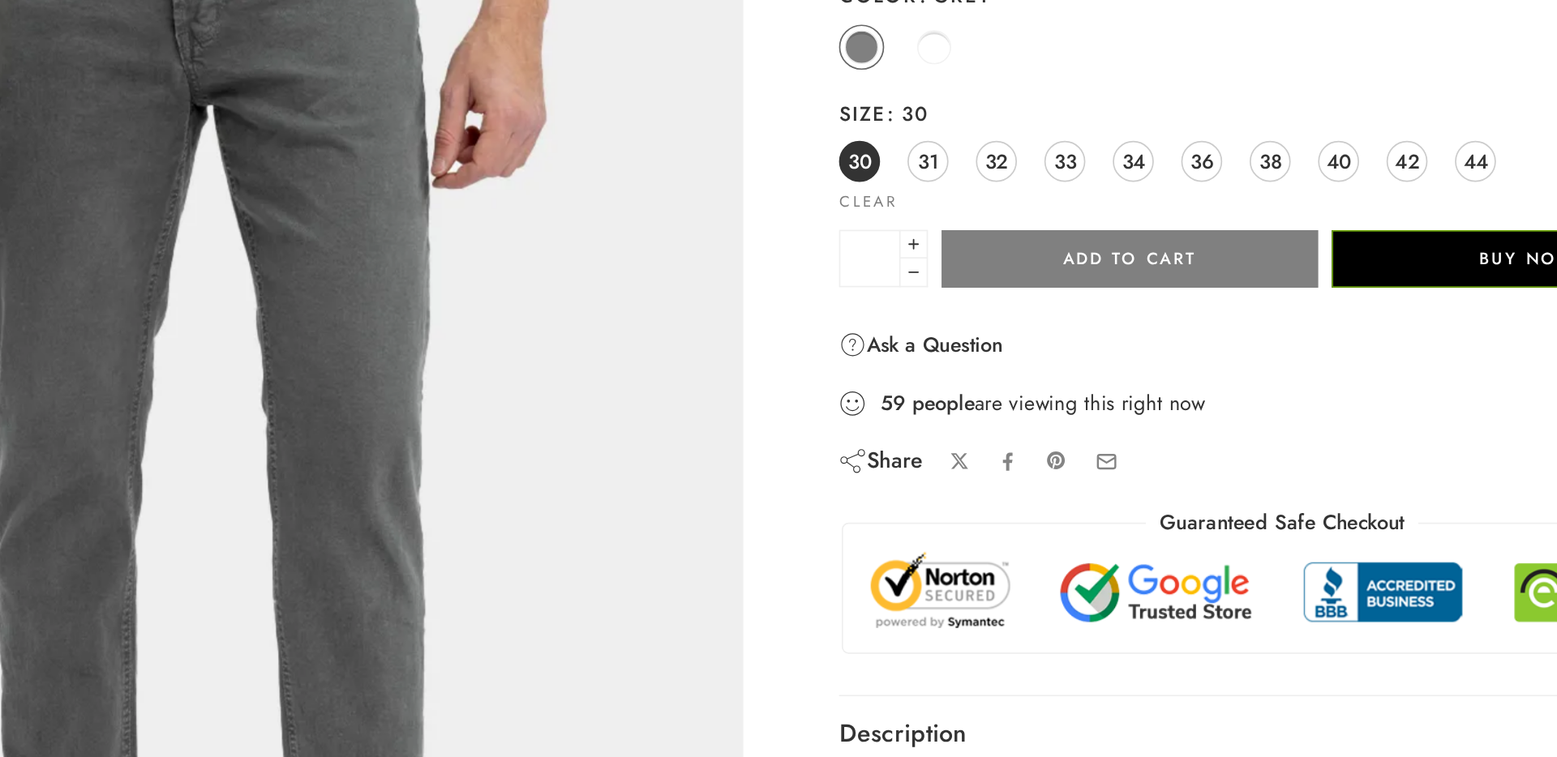
drag, startPoint x: 918, startPoint y: 416, endPoint x: 1116, endPoint y: 416, distance: 197.8
click at [1116, 416] on div "59 people are viewing this right now" at bounding box center [1156, 414] width 525 height 18
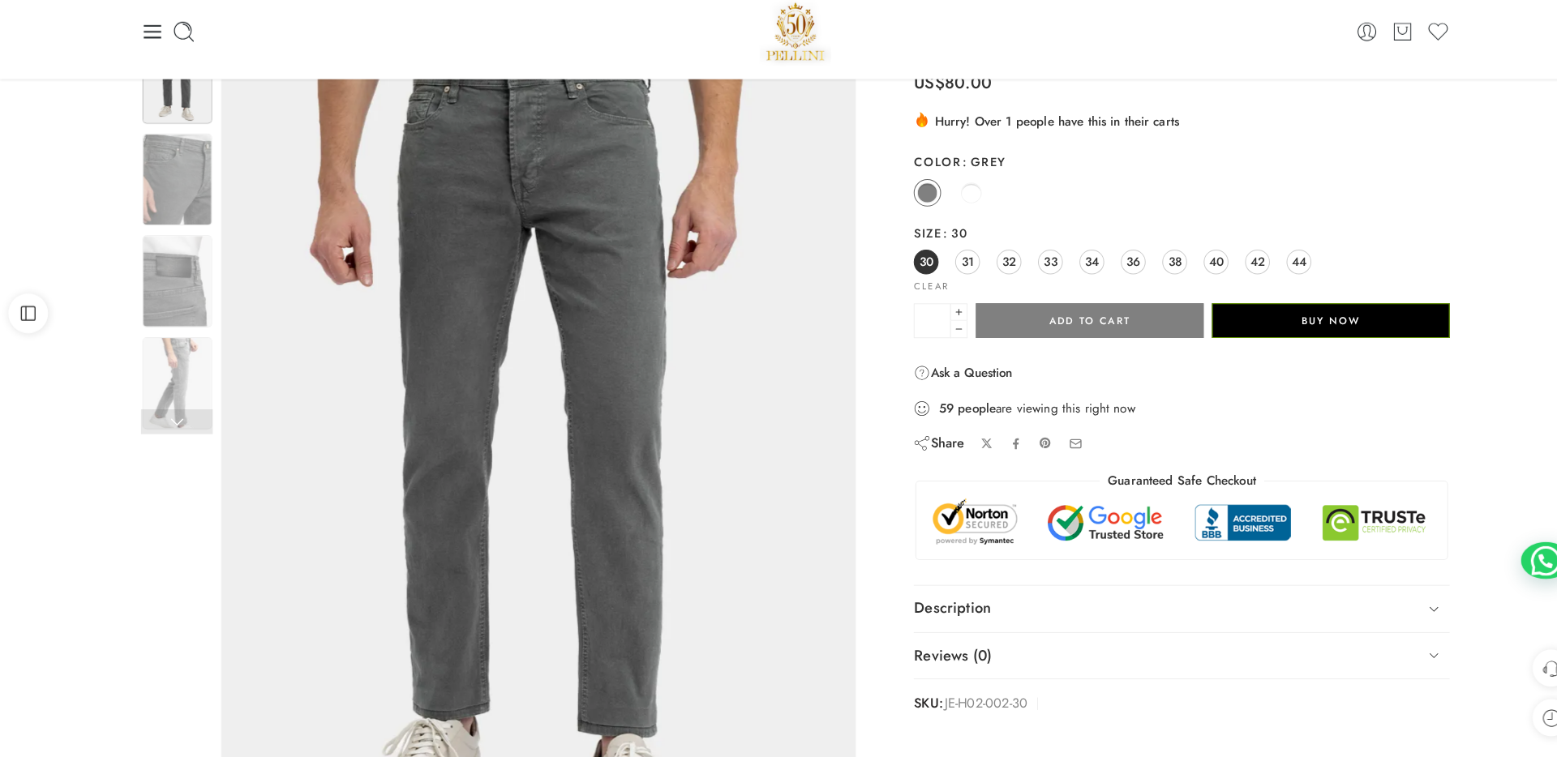
scroll to position [79, 0]
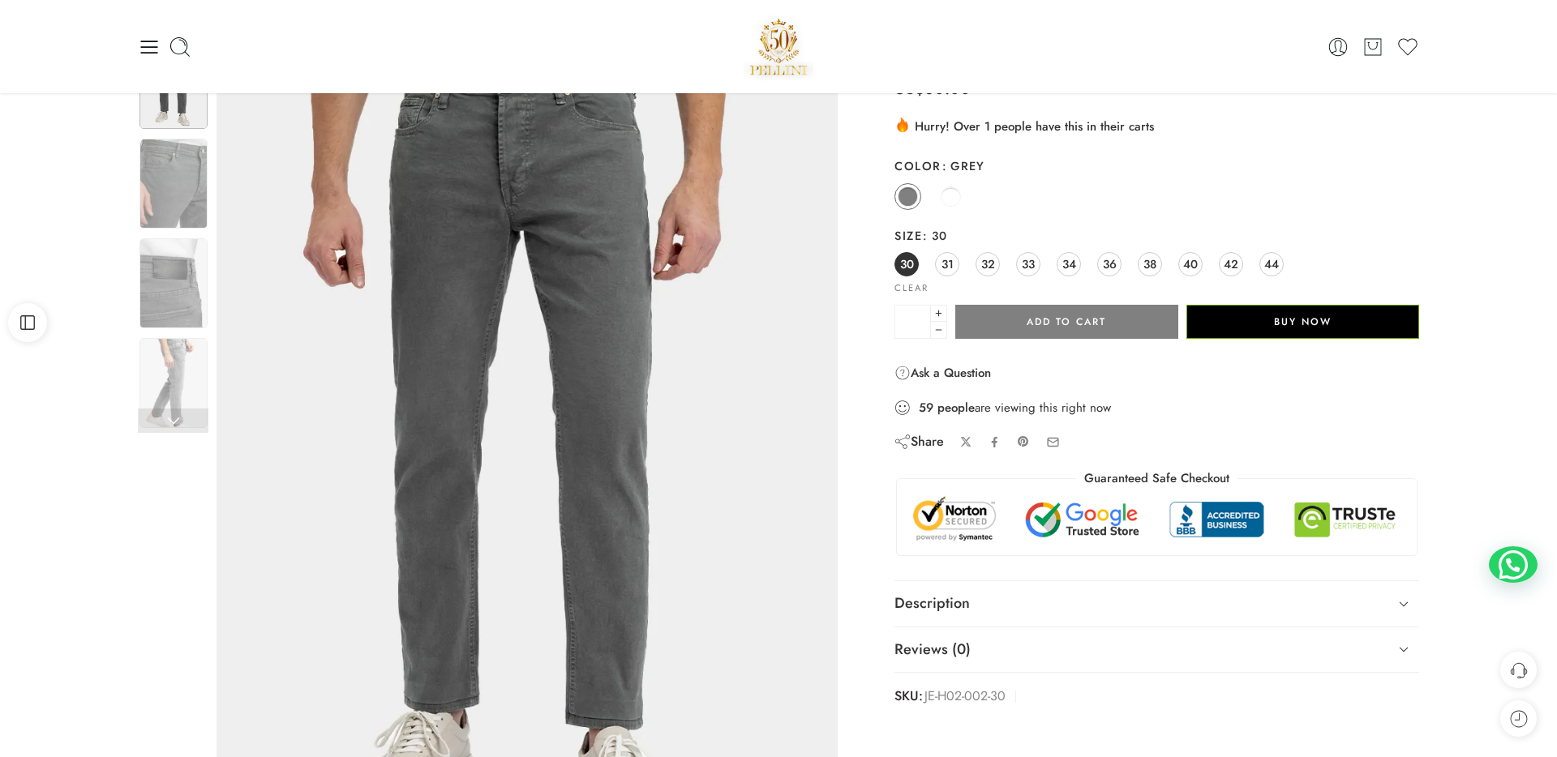
click at [936, 425] on div "ALL DAY JEANS THE ESSENTIAL DENIM US$ 80.00 RELAXFIT LIGHT PANT US$ 100.00 US$ …" at bounding box center [1156, 373] width 525 height 670
drag, startPoint x: 917, startPoint y: 410, endPoint x: 953, endPoint y: 410, distance: 36.5
click at [953, 410] on div "59 people are viewing this right now" at bounding box center [1156, 408] width 525 height 18
click at [1008, 409] on div "59 people are viewing this right now" at bounding box center [1156, 408] width 525 height 18
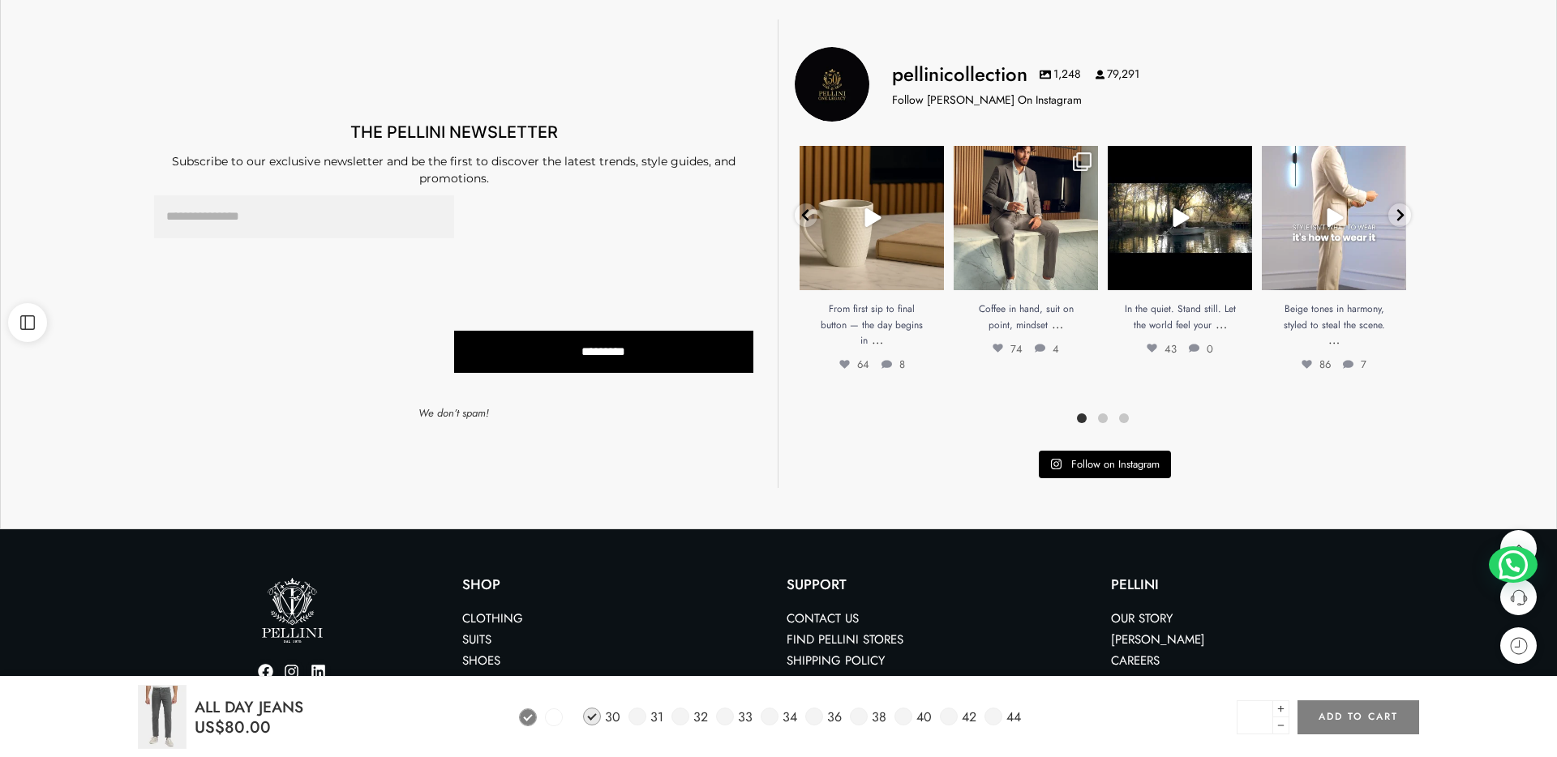
scroll to position [1249, 0]
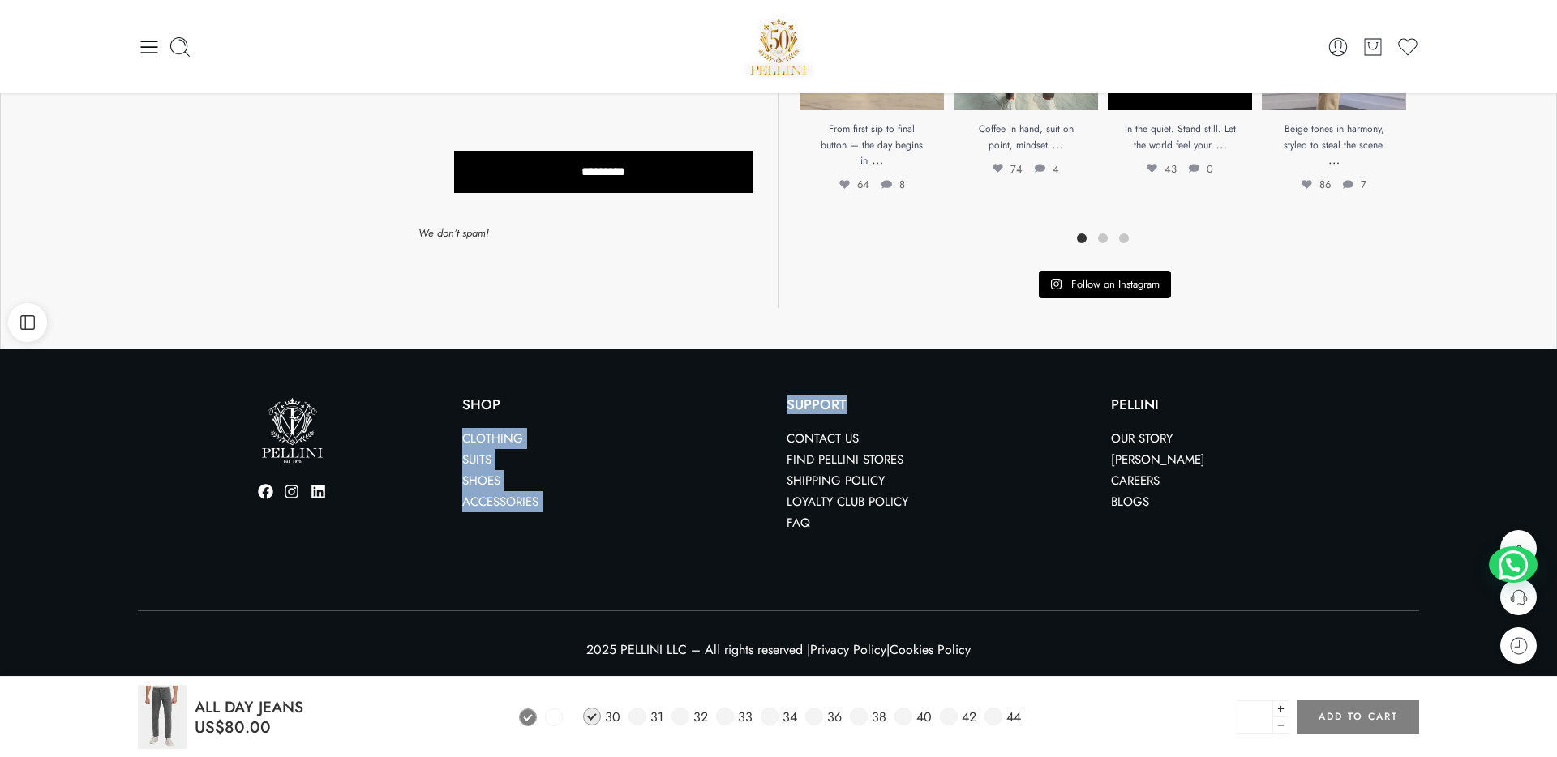
drag, startPoint x: 769, startPoint y: 404, endPoint x: 876, endPoint y: 403, distance: 107.0
click at [877, 404] on div "Facebook Instagram Linkedin Shop Clothing Suits Shoes Accessories SUPPORT Conta…" at bounding box center [778, 466] width 1297 height 152
click at [840, 451] on link "Find Pellini Stores" at bounding box center [844, 460] width 117 height 18
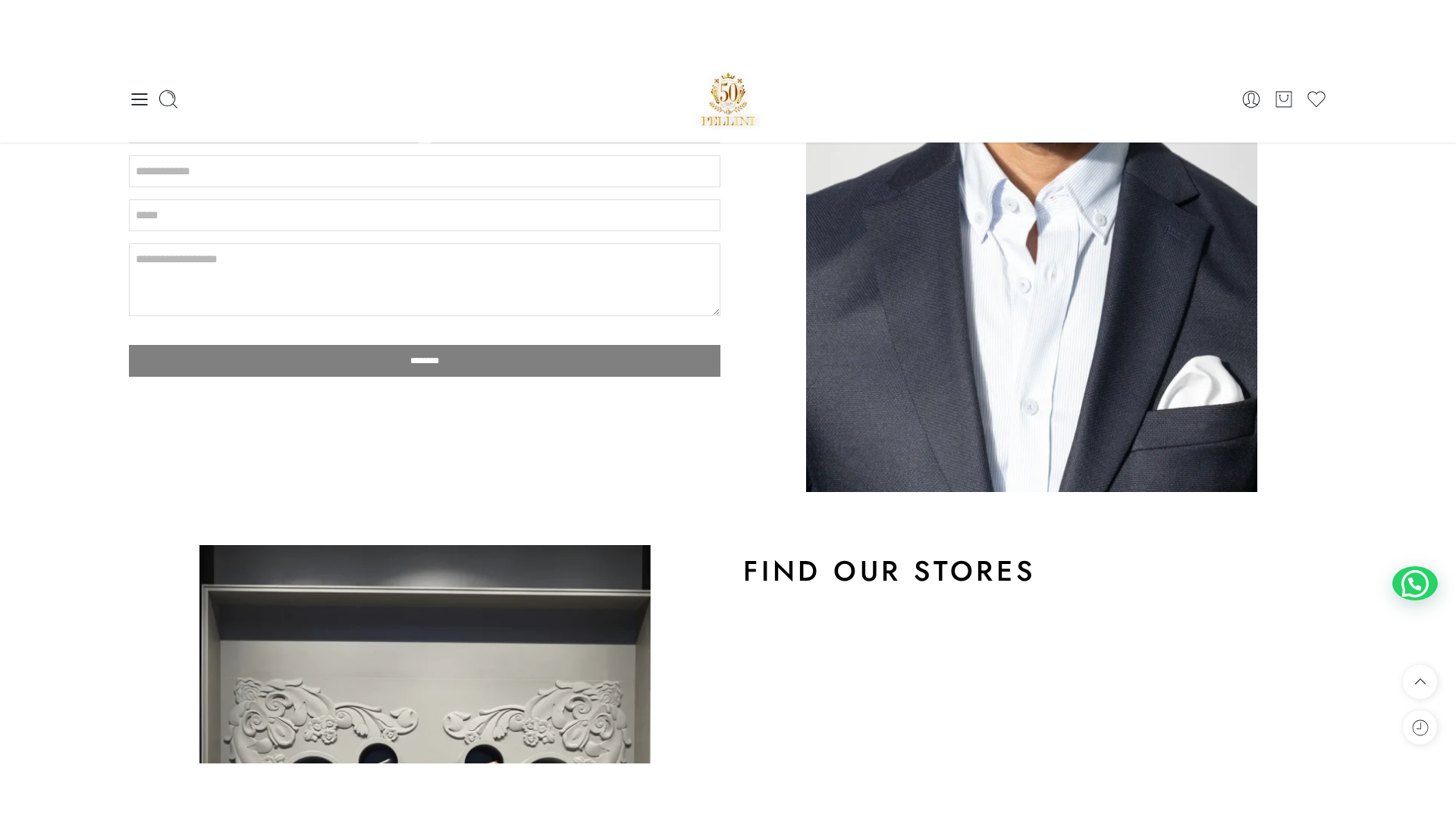
scroll to position [429, 0]
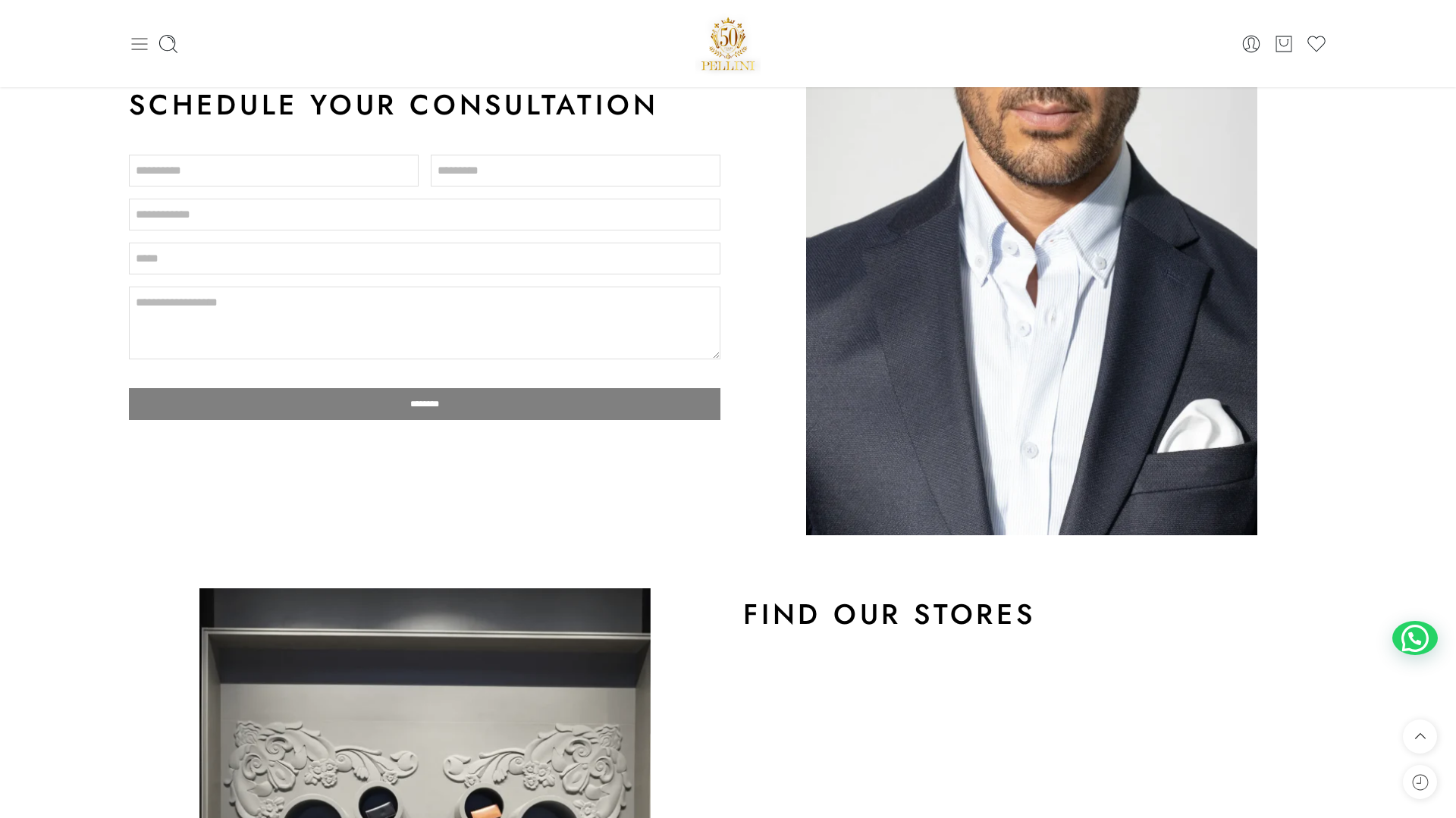
click at [135, 48] on icon at bounding box center [139, 44] width 16 height 12
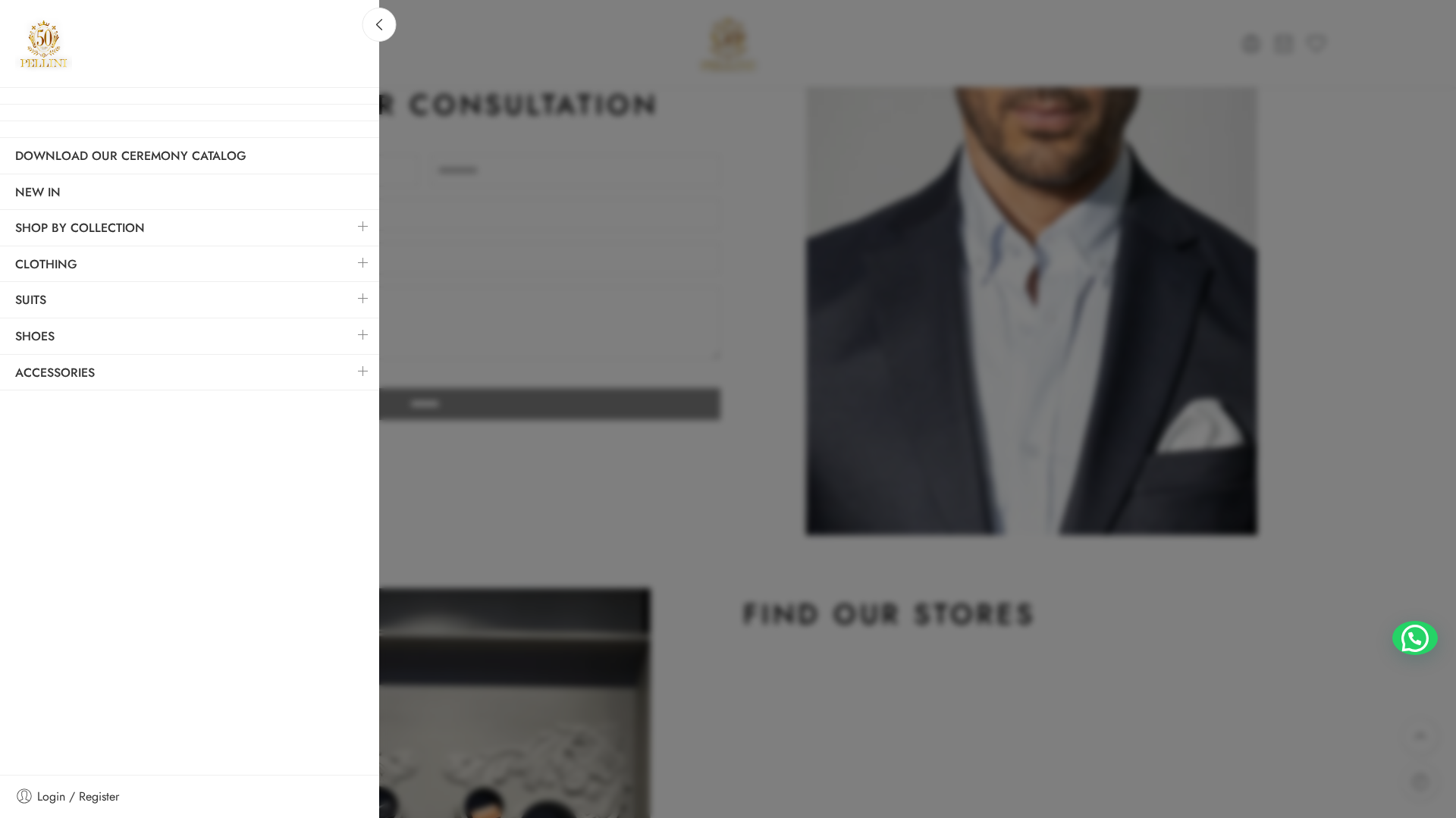
click at [362, 265] on link at bounding box center [363, 262] width 32 height 33
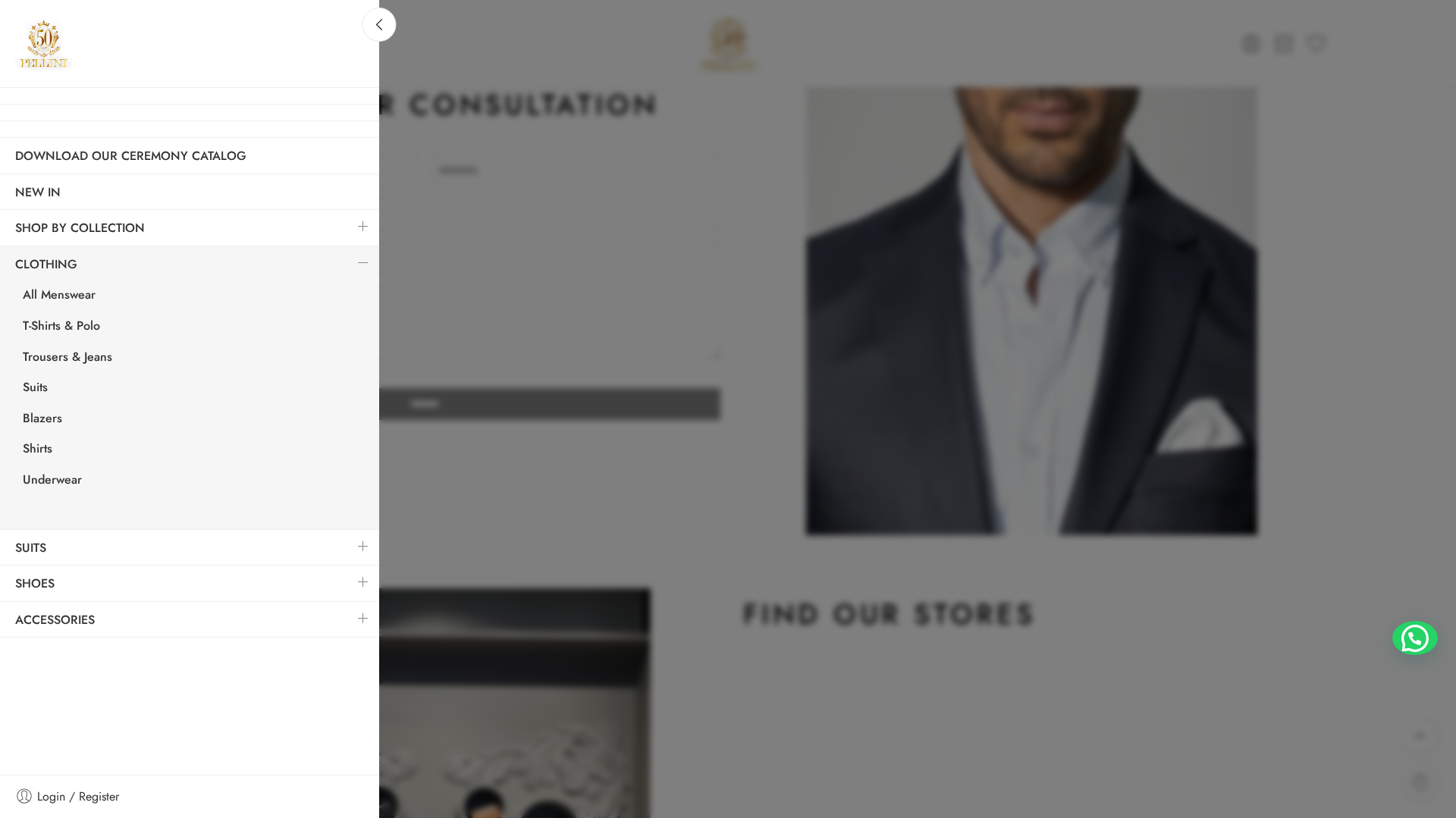
click at [362, 264] on link at bounding box center [363, 262] width 32 height 33
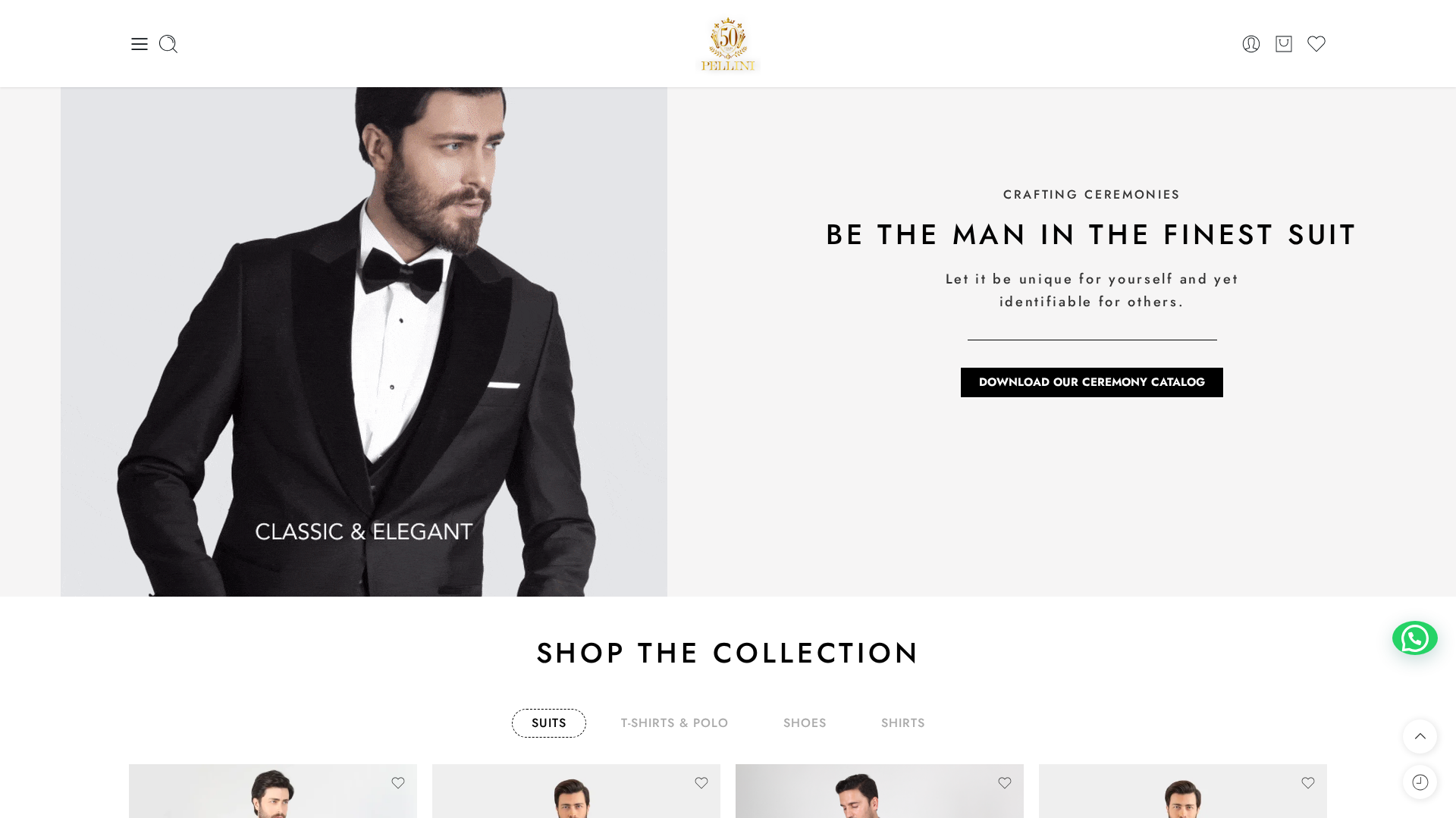
scroll to position [1904, 0]
